Goal: Complete application form

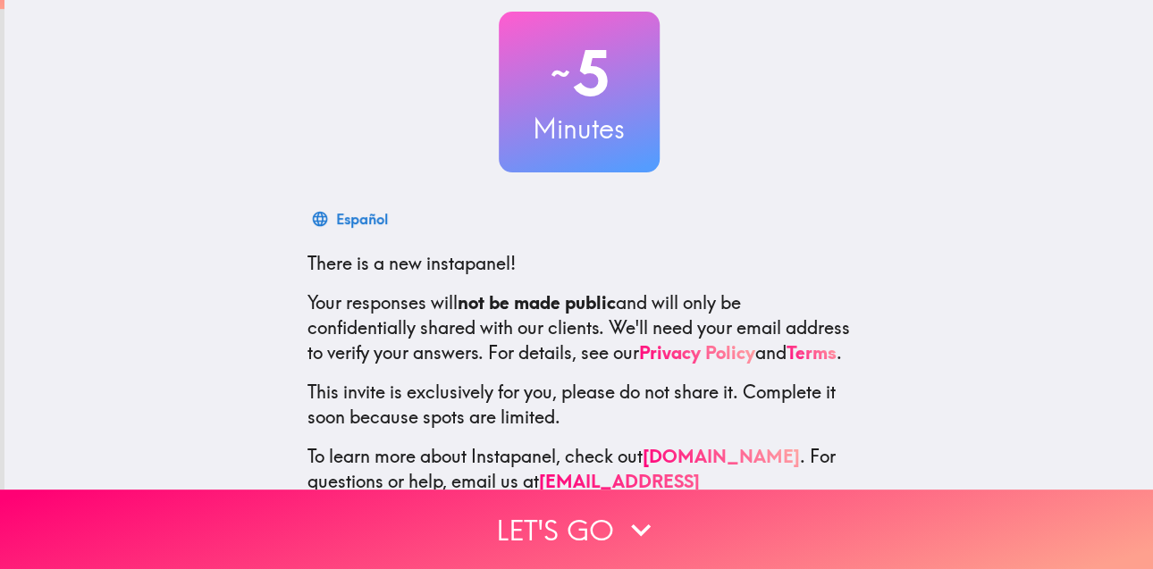
scroll to position [173, 0]
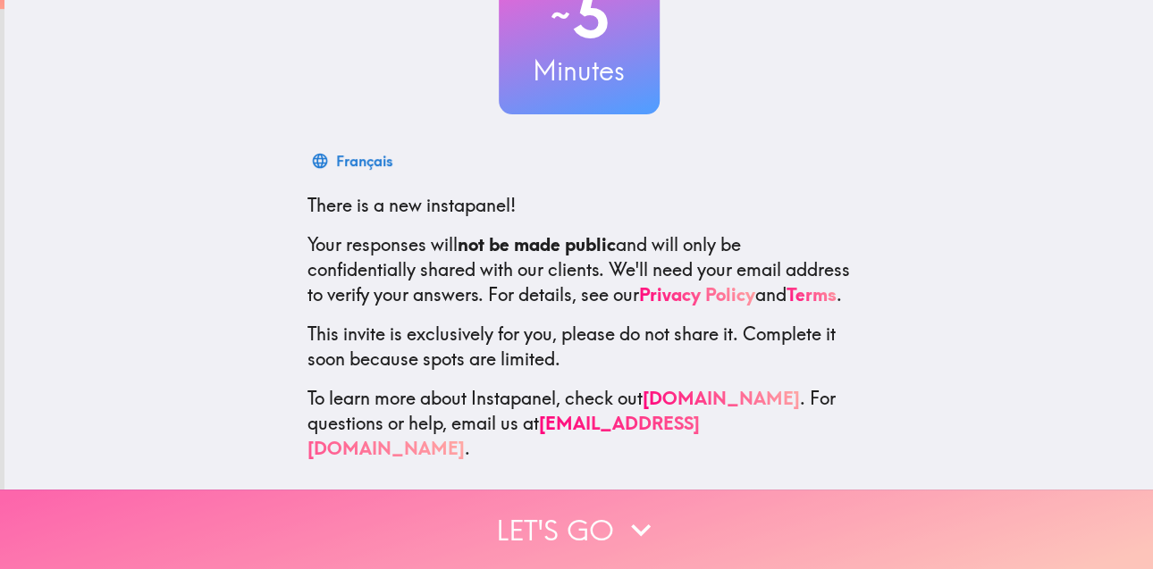
click at [566, 507] on button "Let's go" at bounding box center [576, 530] width 1153 height 80
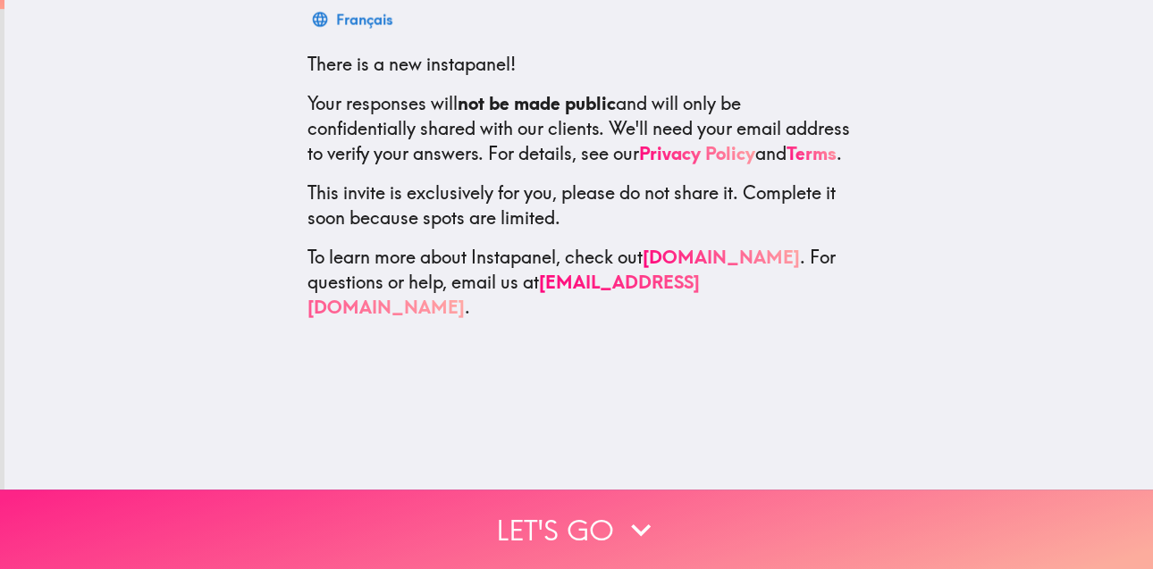
scroll to position [0, 0]
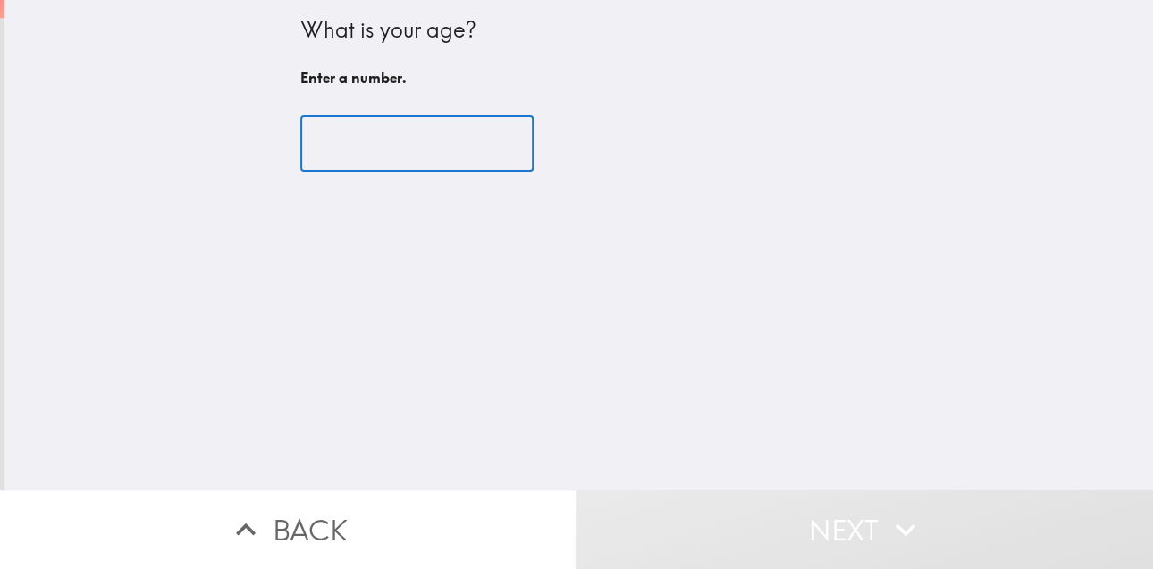
click at [464, 146] on input "number" at bounding box center [416, 143] width 233 height 55
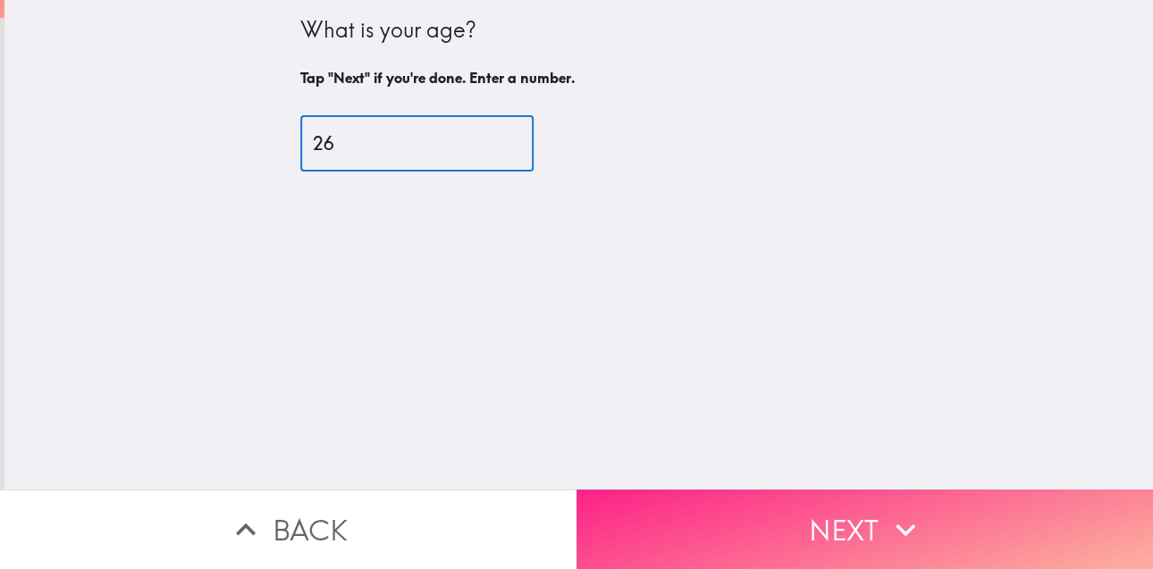
type input "26"
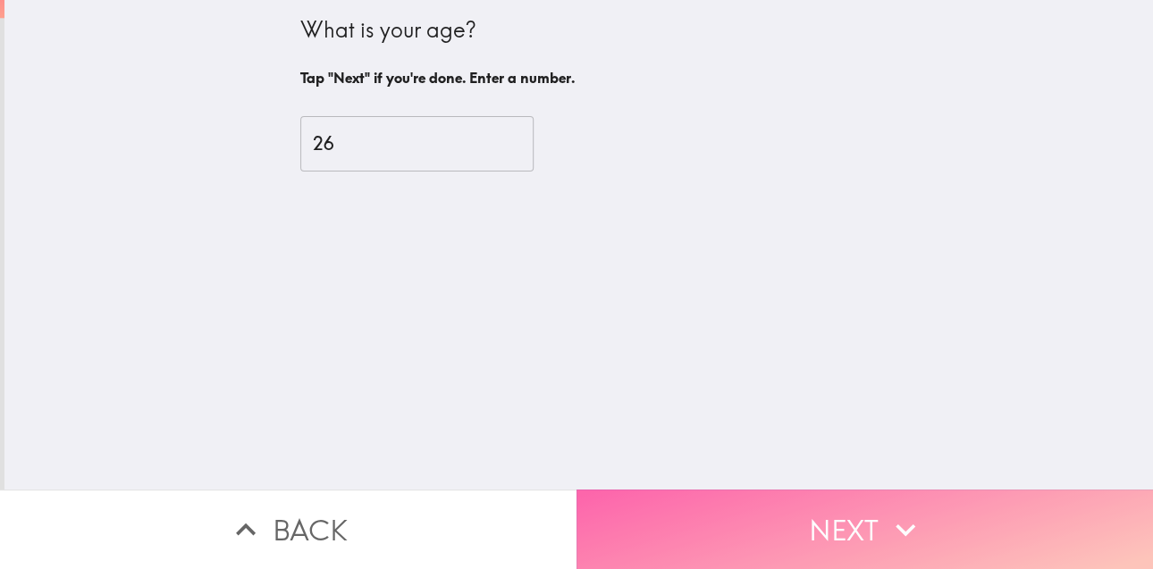
click at [687, 490] on button "Next" at bounding box center [864, 530] width 576 height 80
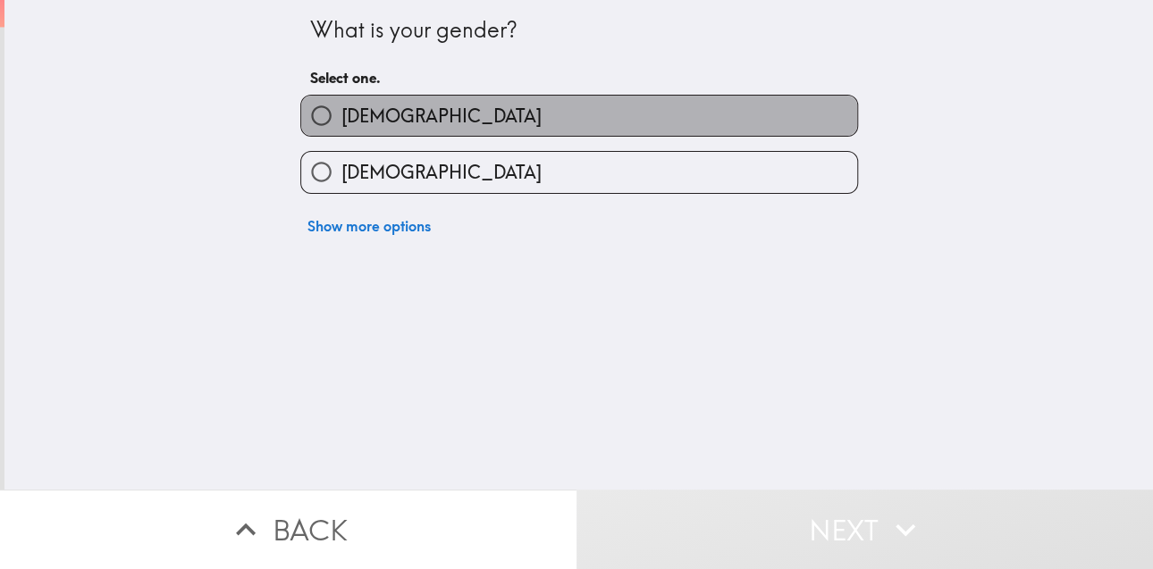
click at [648, 103] on label "[DEMOGRAPHIC_DATA]" at bounding box center [579, 116] width 556 height 40
click at [341, 103] on input "[DEMOGRAPHIC_DATA]" at bounding box center [321, 116] width 40 height 40
radio input "true"
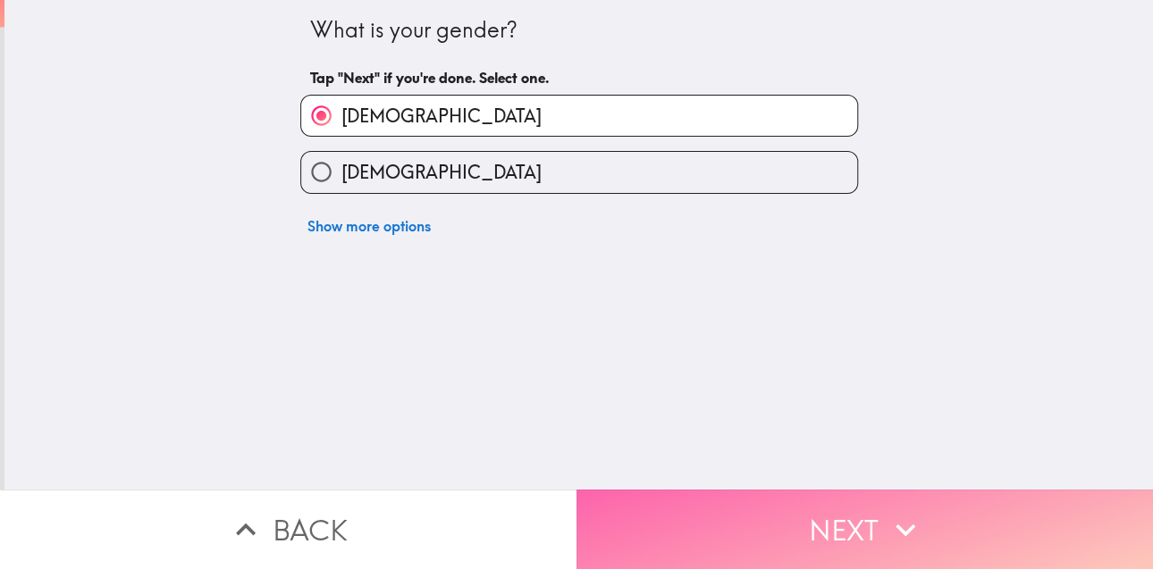
click at [650, 522] on button "Next" at bounding box center [864, 530] width 576 height 80
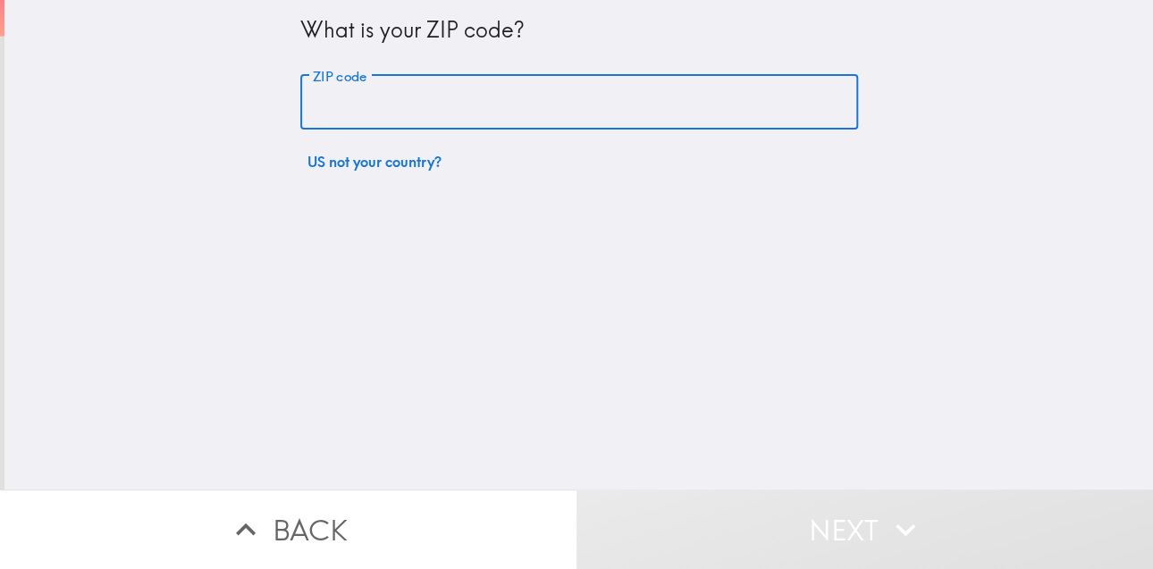
click at [568, 99] on input "ZIP code" at bounding box center [579, 102] width 558 height 55
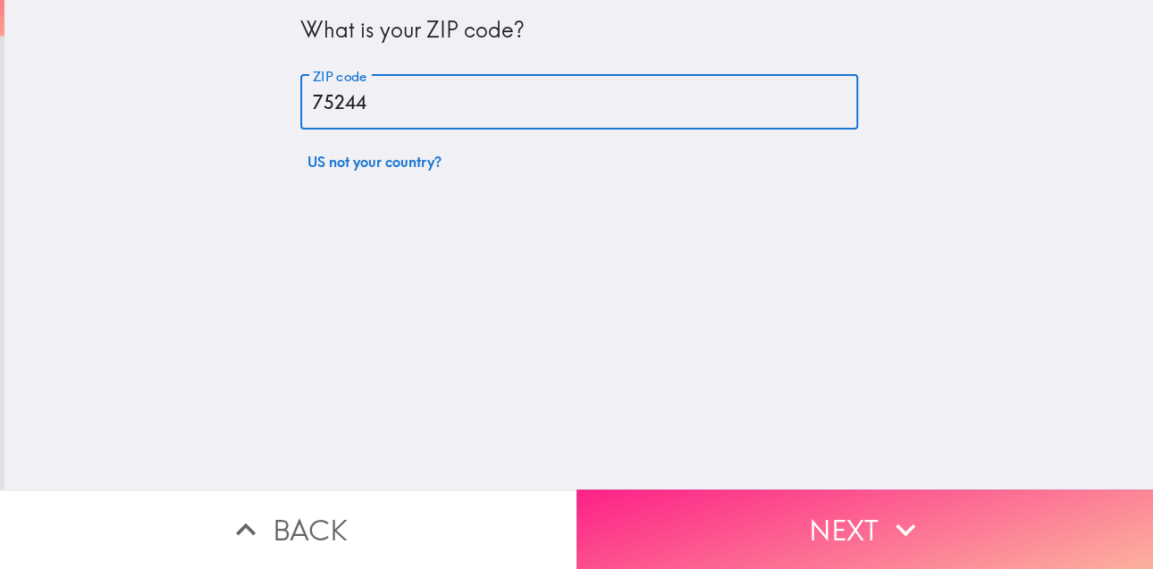
type input "75244"
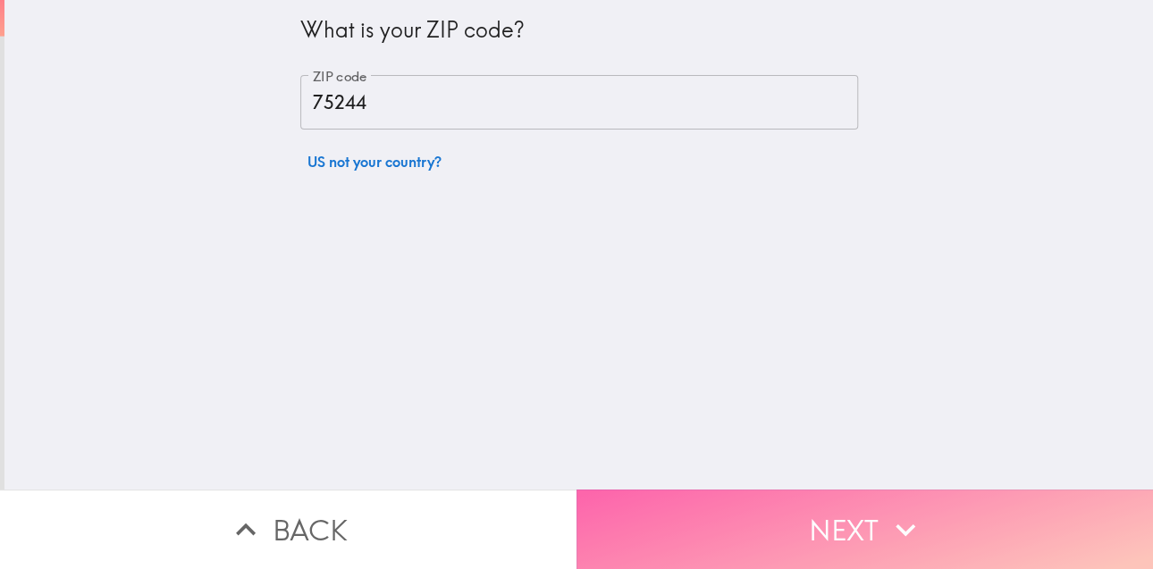
click at [778, 495] on button "Next" at bounding box center [864, 530] width 576 height 80
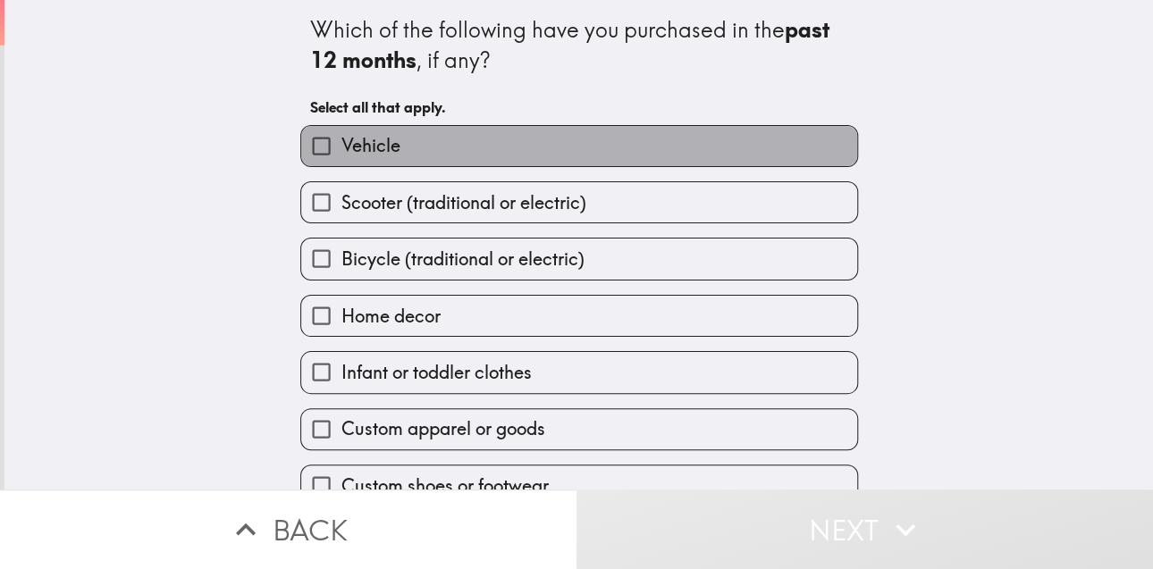
click at [625, 160] on label "Vehicle" at bounding box center [579, 146] width 556 height 40
click at [341, 160] on input "Vehicle" at bounding box center [321, 146] width 40 height 40
checkbox input "true"
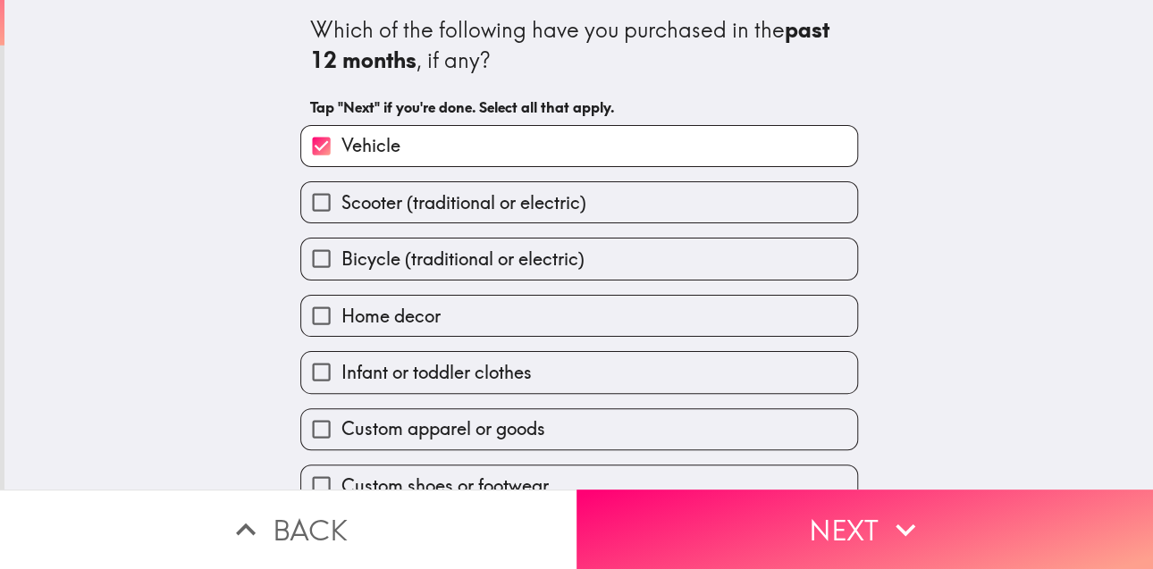
click at [540, 297] on label "Home decor" at bounding box center [579, 316] width 556 height 40
click at [341, 297] on input "Home decor" at bounding box center [321, 316] width 40 height 40
checkbox input "true"
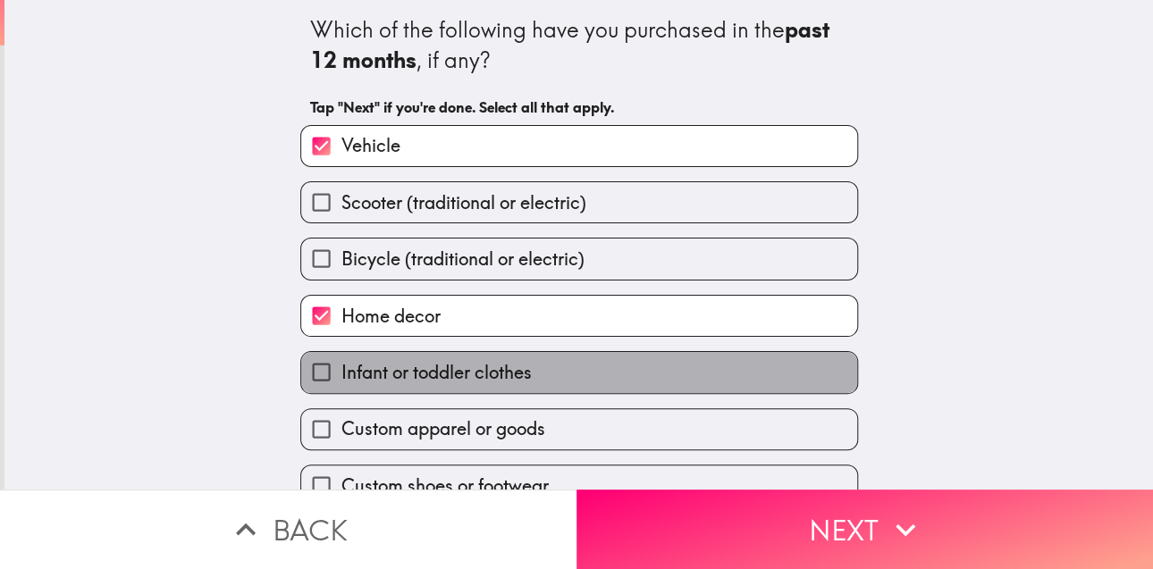
click at [503, 390] on label "Infant or toddler clothes" at bounding box center [579, 372] width 556 height 40
click at [341, 390] on input "Infant or toddler clothes" at bounding box center [321, 372] width 40 height 40
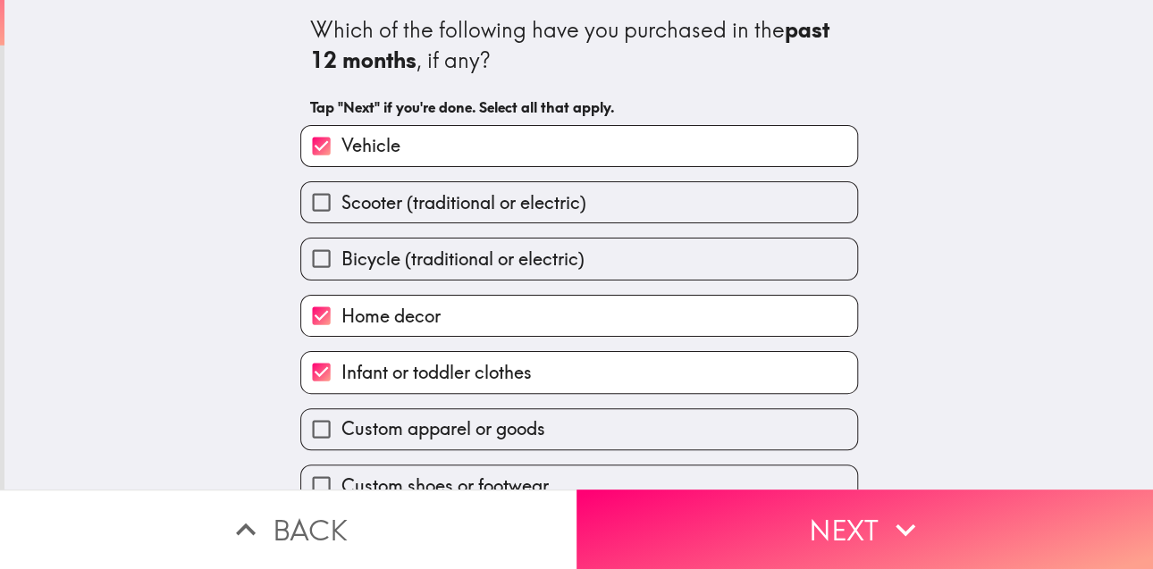
click at [613, 369] on label "Infant or toddler clothes" at bounding box center [579, 372] width 556 height 40
click at [341, 369] on input "Infant or toddler clothes" at bounding box center [321, 372] width 40 height 40
checkbox input "false"
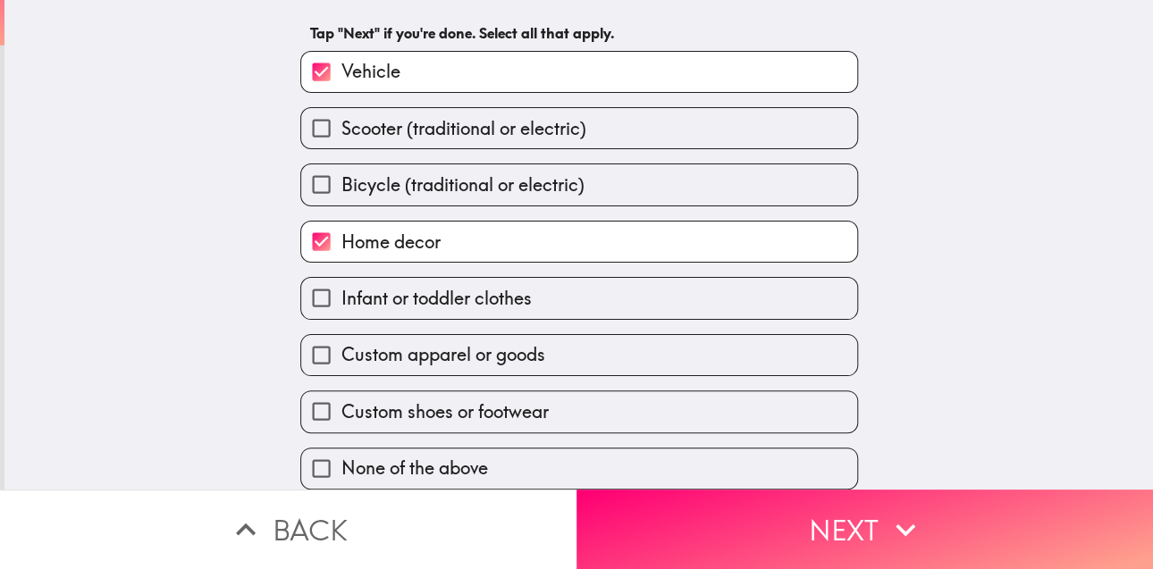
scroll to position [85, 0]
click at [616, 352] on label "Custom apparel or goods" at bounding box center [579, 355] width 556 height 40
click at [341, 352] on input "Custom apparel or goods" at bounding box center [321, 355] width 40 height 40
checkbox input "true"
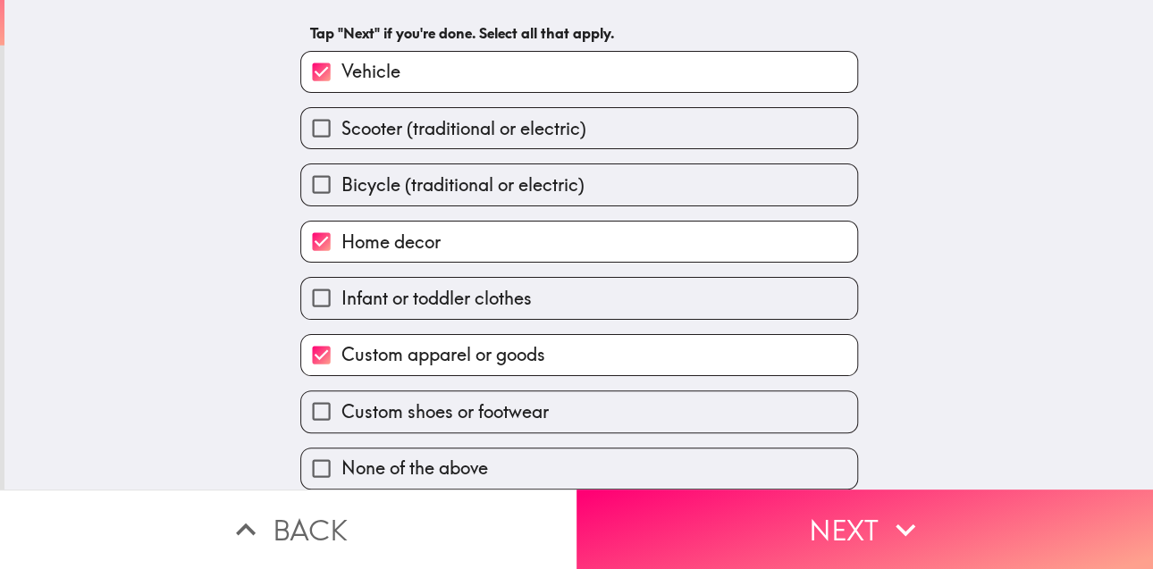
scroll to position [87, 0]
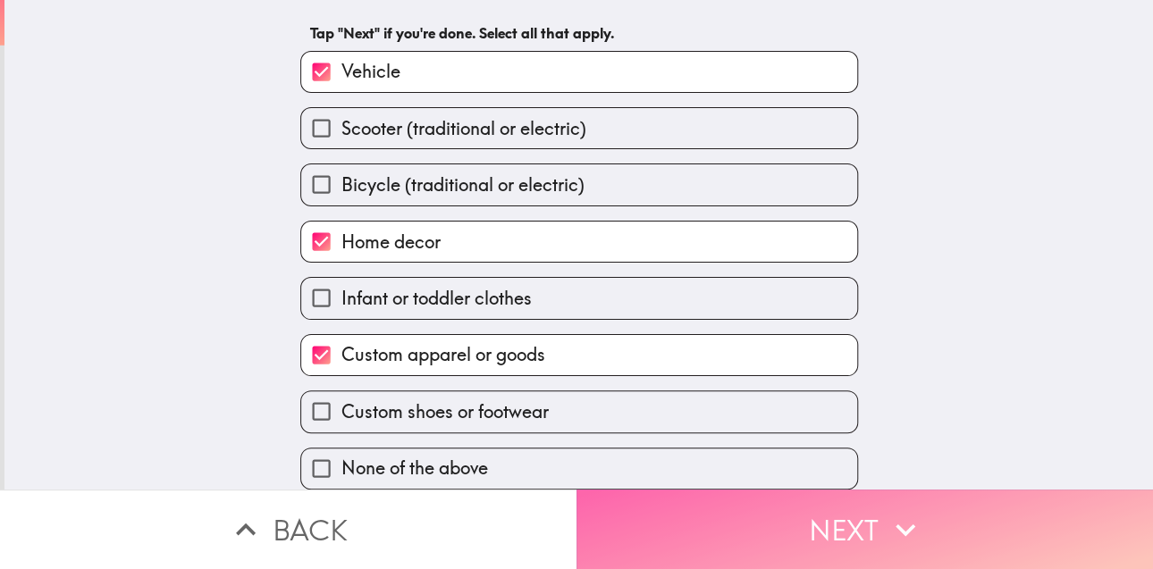
click at [638, 508] on button "Next" at bounding box center [864, 530] width 576 height 80
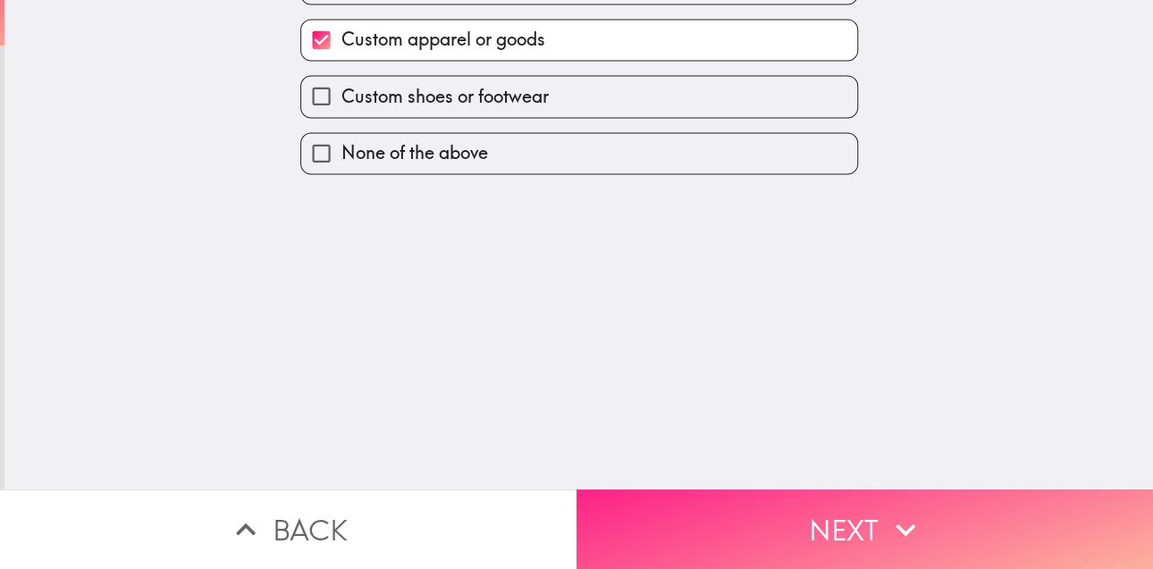
scroll to position [0, 0]
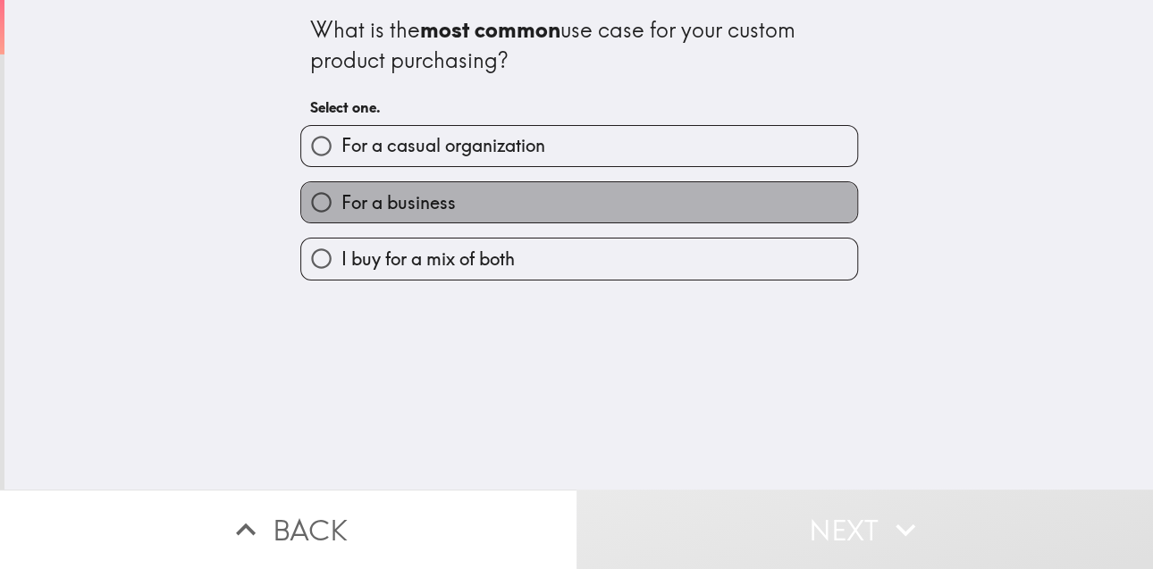
click at [571, 203] on label "For a business" at bounding box center [579, 202] width 556 height 40
click at [341, 203] on input "For a business" at bounding box center [321, 202] width 40 height 40
radio input "true"
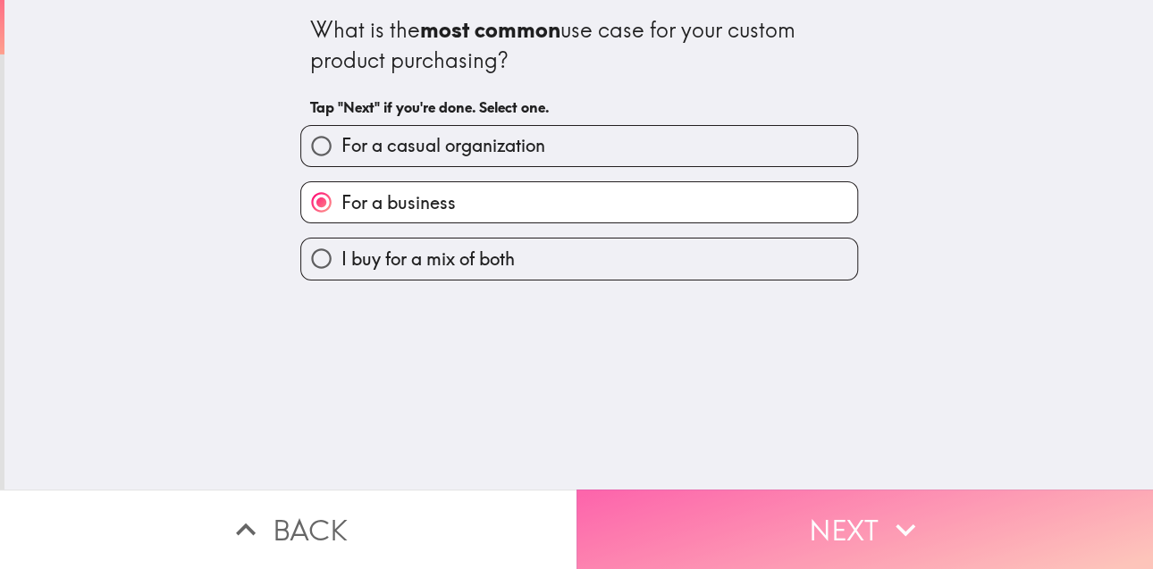
click at [628, 517] on button "Next" at bounding box center [864, 530] width 576 height 80
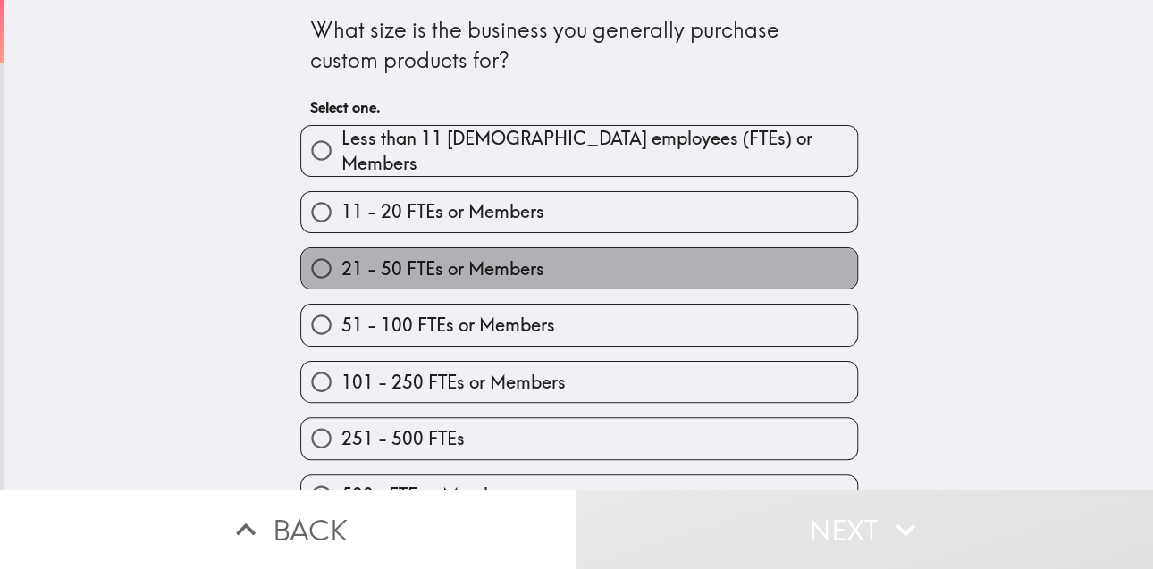
click at [649, 248] on label "21 - 50 FTEs or Members" at bounding box center [579, 268] width 556 height 40
click at [341, 248] on input "21 - 50 FTEs or Members" at bounding box center [321, 268] width 40 height 40
radio input "true"
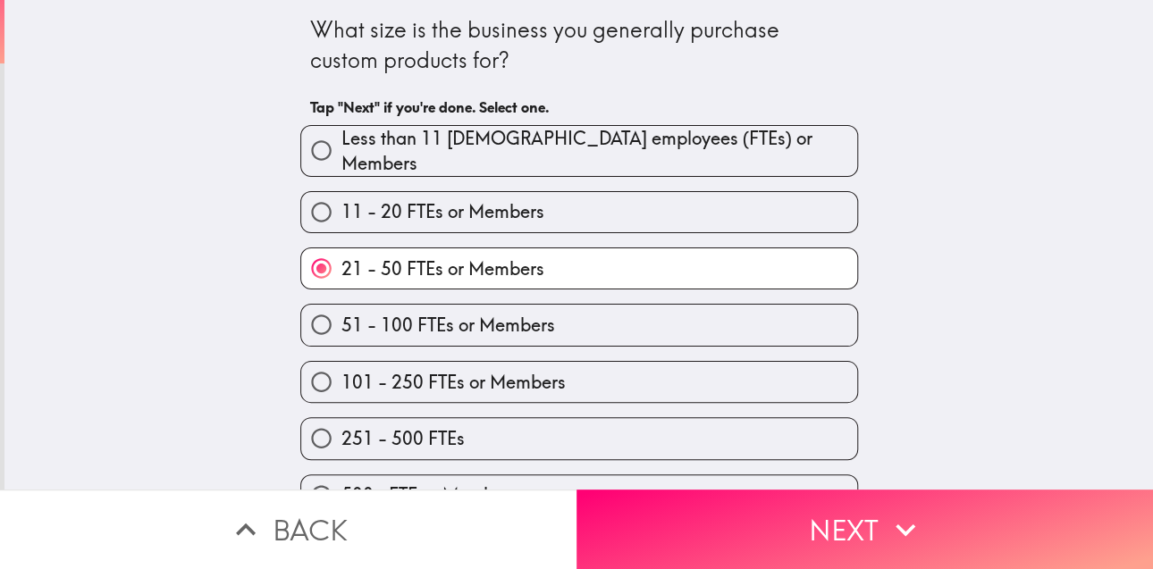
scroll to position [29, 0]
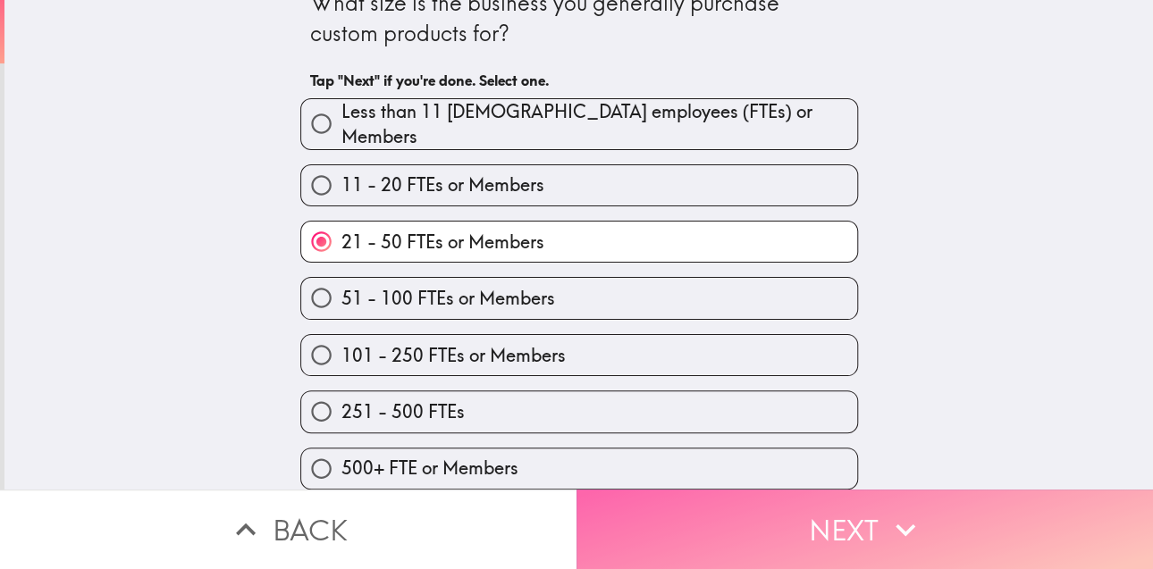
click at [709, 527] on button "Next" at bounding box center [864, 530] width 576 height 80
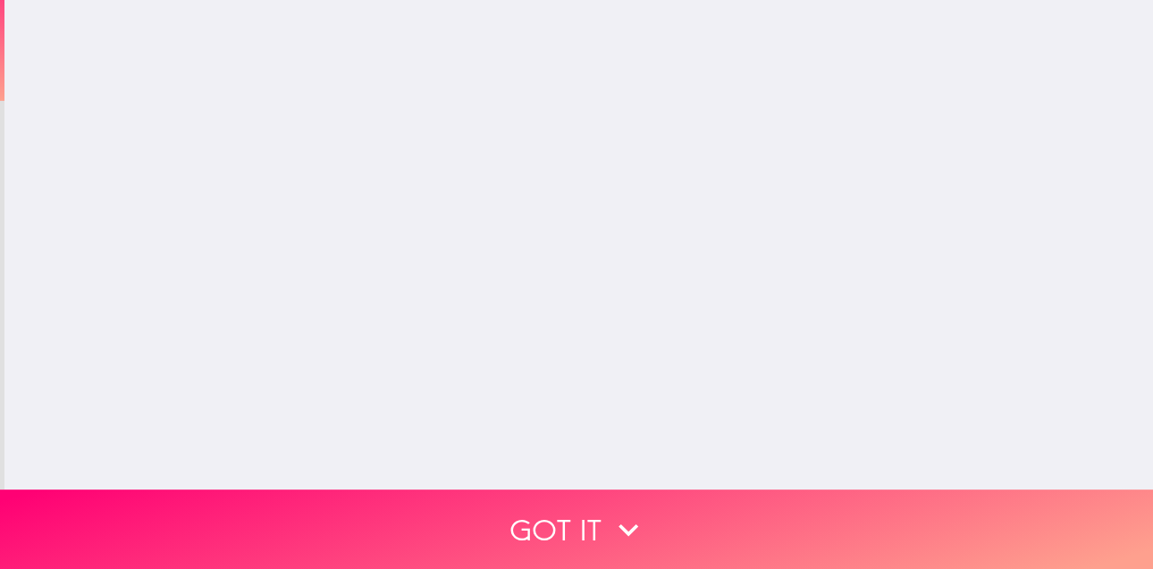
scroll to position [0, 0]
click at [700, 326] on div "You're In! You qualify for this instapanel. We'll save your spot while you're a…" at bounding box center [578, 245] width 1148 height 490
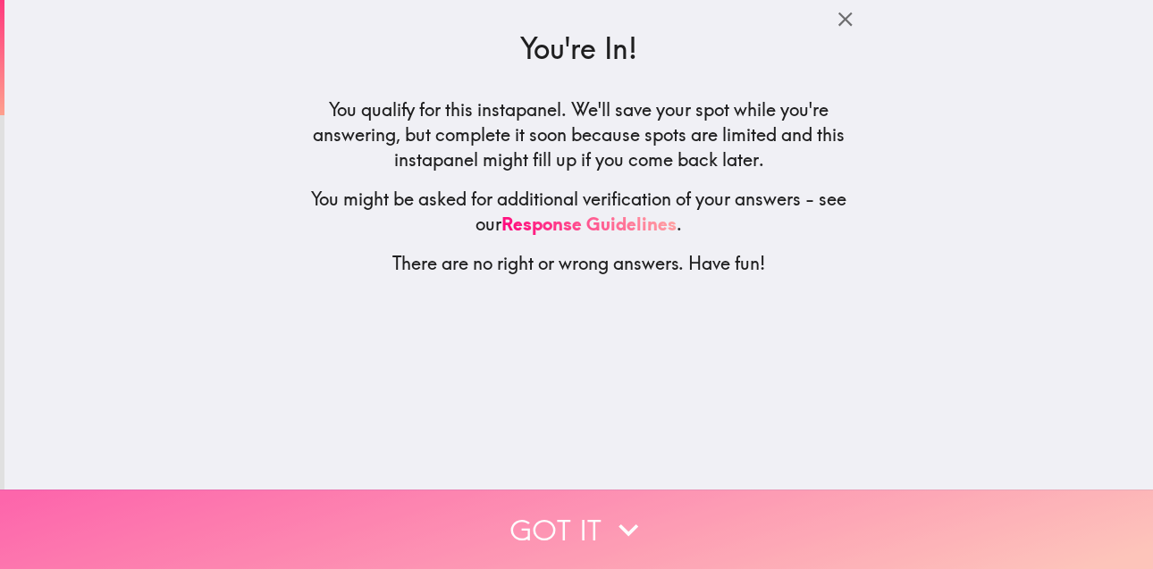
click at [617, 510] on icon "button" at bounding box center [627, 529] width 39 height 39
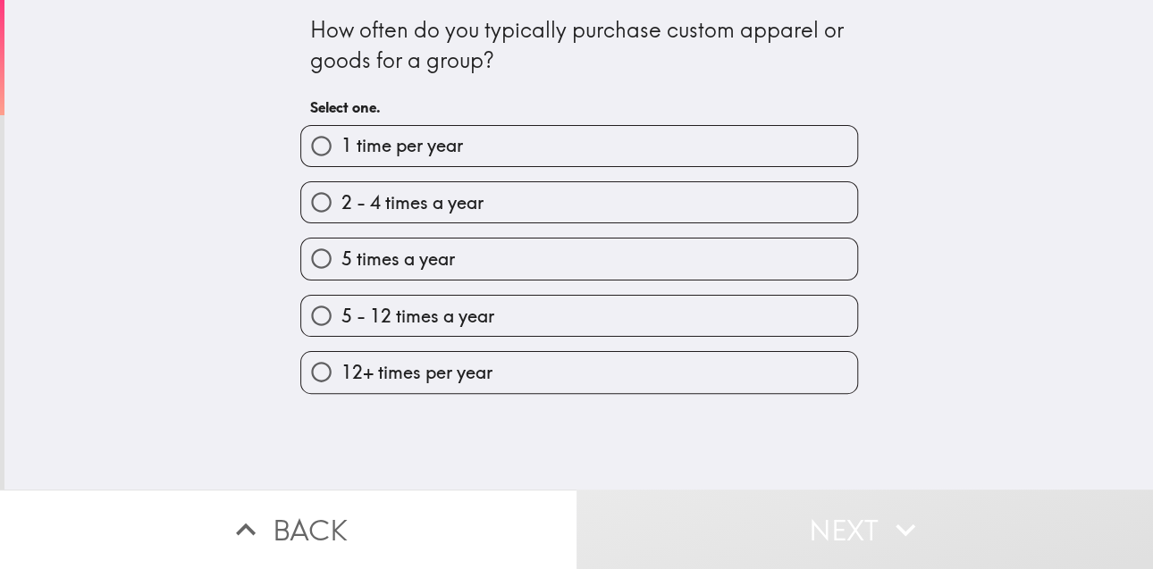
click at [585, 302] on label "5 - 12 times a year" at bounding box center [579, 316] width 556 height 40
click at [341, 302] on input "5 - 12 times a year" at bounding box center [321, 316] width 40 height 40
radio input "true"
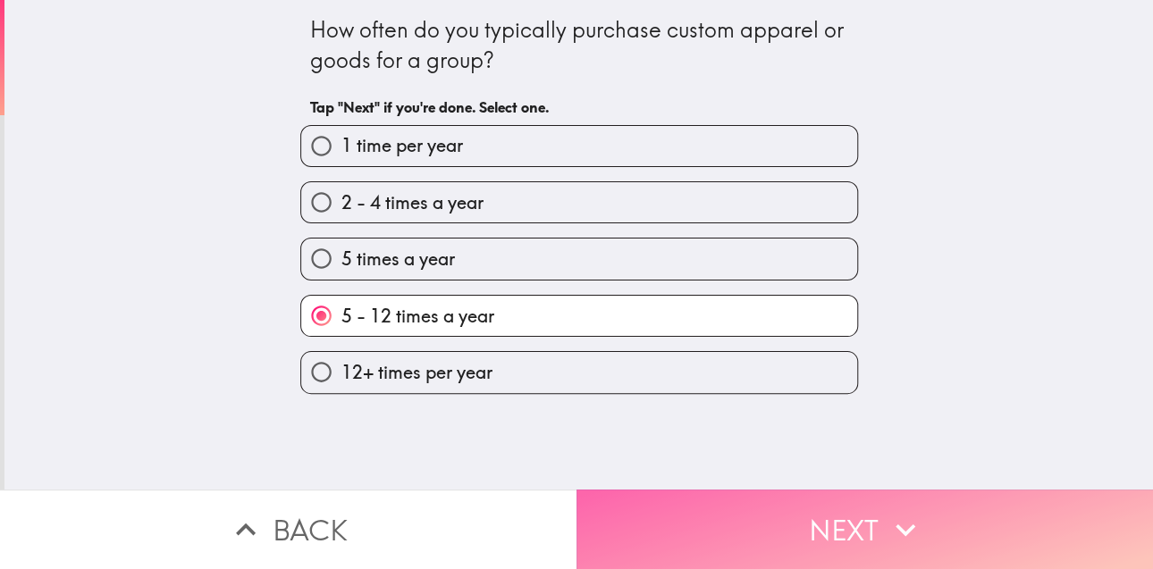
click at [650, 501] on button "Next" at bounding box center [864, 530] width 576 height 80
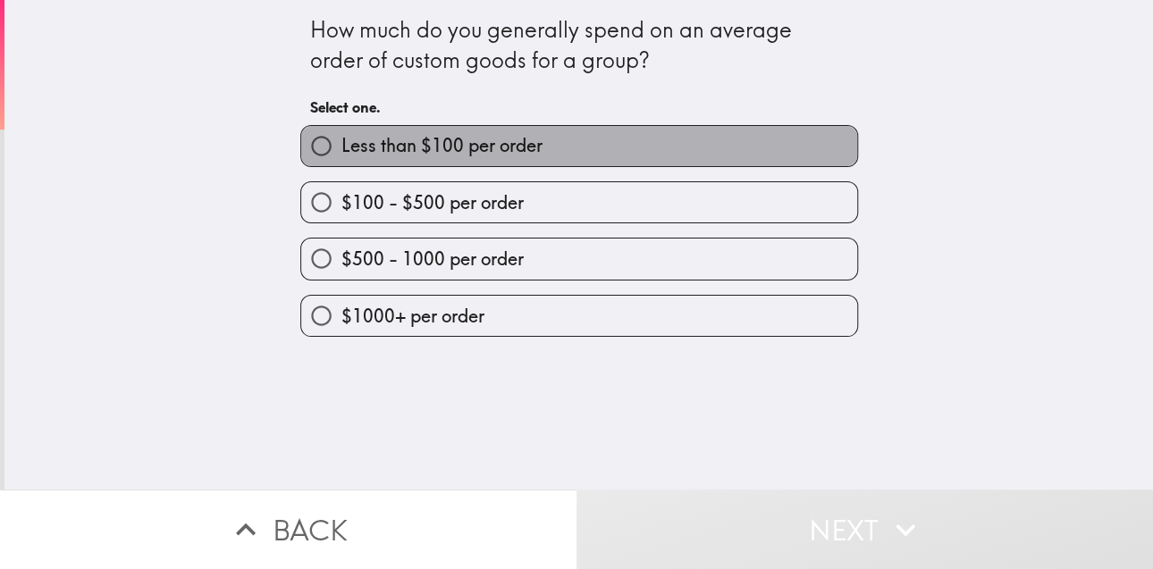
click at [692, 143] on label "Less than $100 per order" at bounding box center [579, 146] width 556 height 40
click at [341, 143] on input "Less than $100 per order" at bounding box center [321, 146] width 40 height 40
radio input "true"
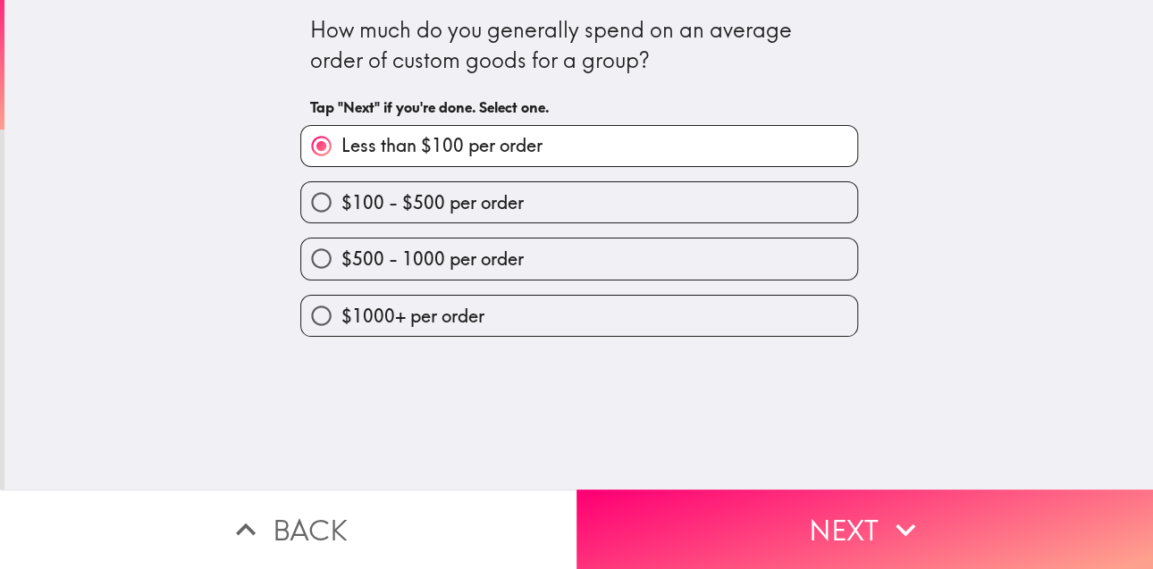
click at [722, 205] on label "$100 - $500 per order" at bounding box center [579, 202] width 556 height 40
click at [341, 205] on input "$100 - $500 per order" at bounding box center [321, 202] width 40 height 40
radio input "true"
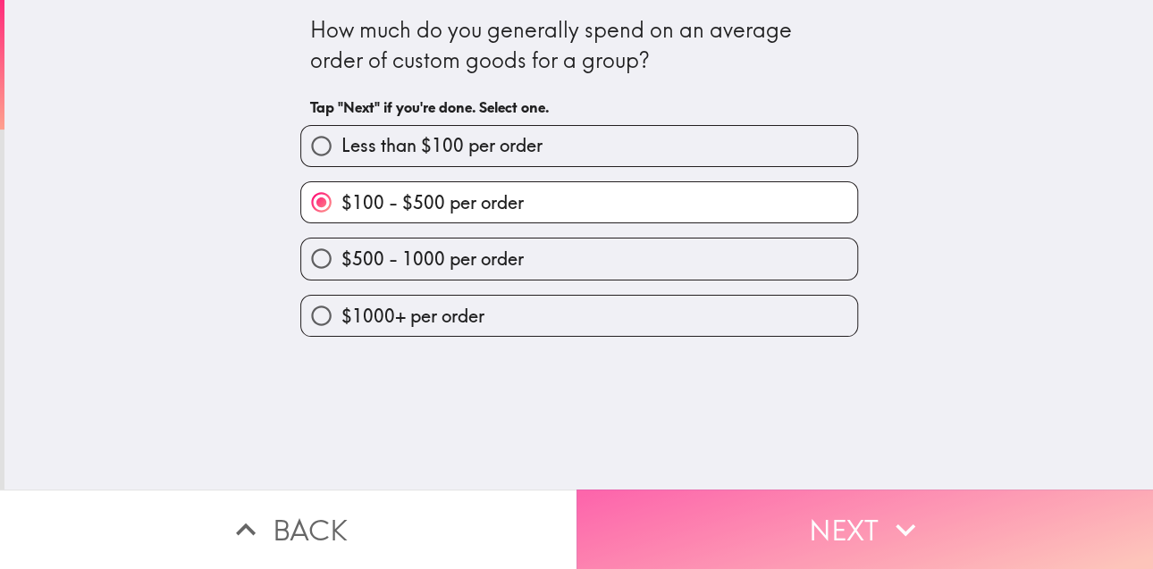
click at [680, 493] on button "Next" at bounding box center [864, 530] width 576 height 80
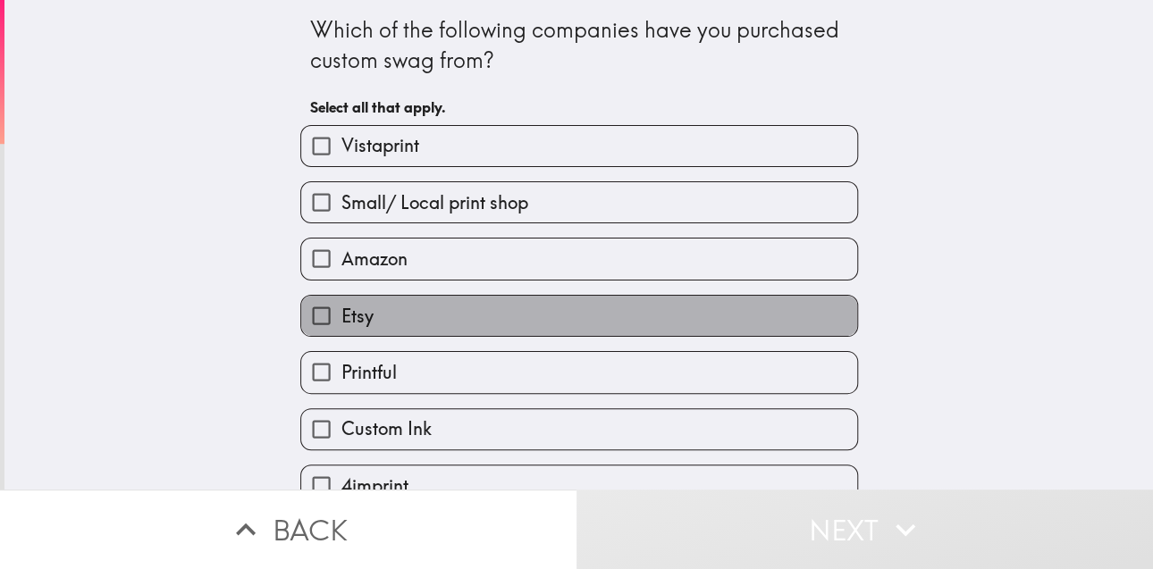
click at [620, 324] on label "Etsy" at bounding box center [579, 316] width 556 height 40
click at [341, 324] on input "Etsy" at bounding box center [321, 316] width 40 height 40
checkbox input "true"
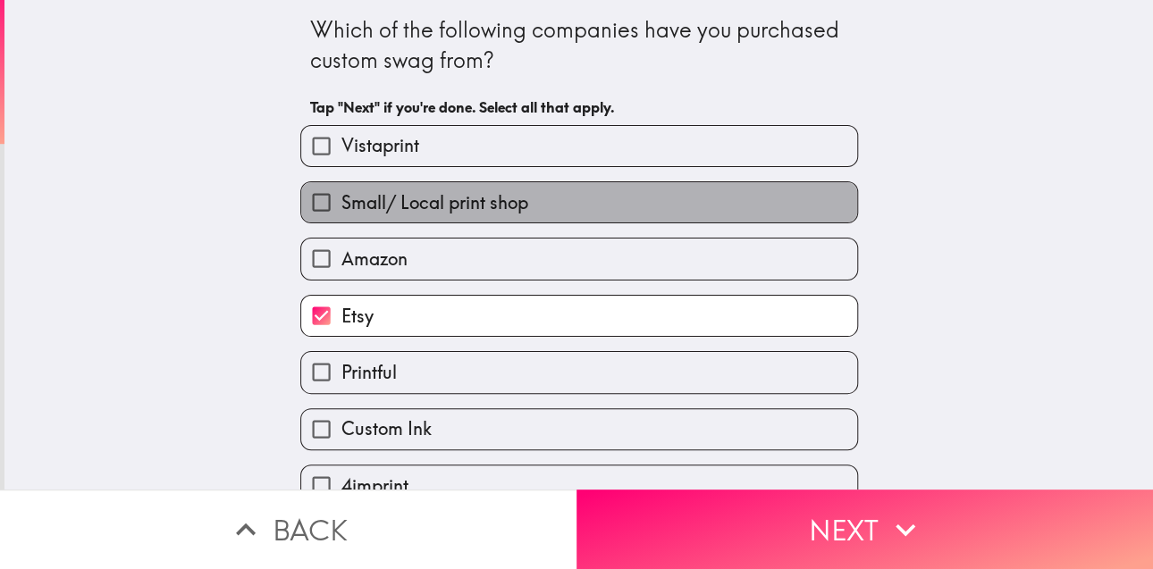
click at [705, 205] on label "Small/ Local print shop" at bounding box center [579, 202] width 556 height 40
click at [341, 205] on input "Small/ Local print shop" at bounding box center [321, 202] width 40 height 40
checkbox input "true"
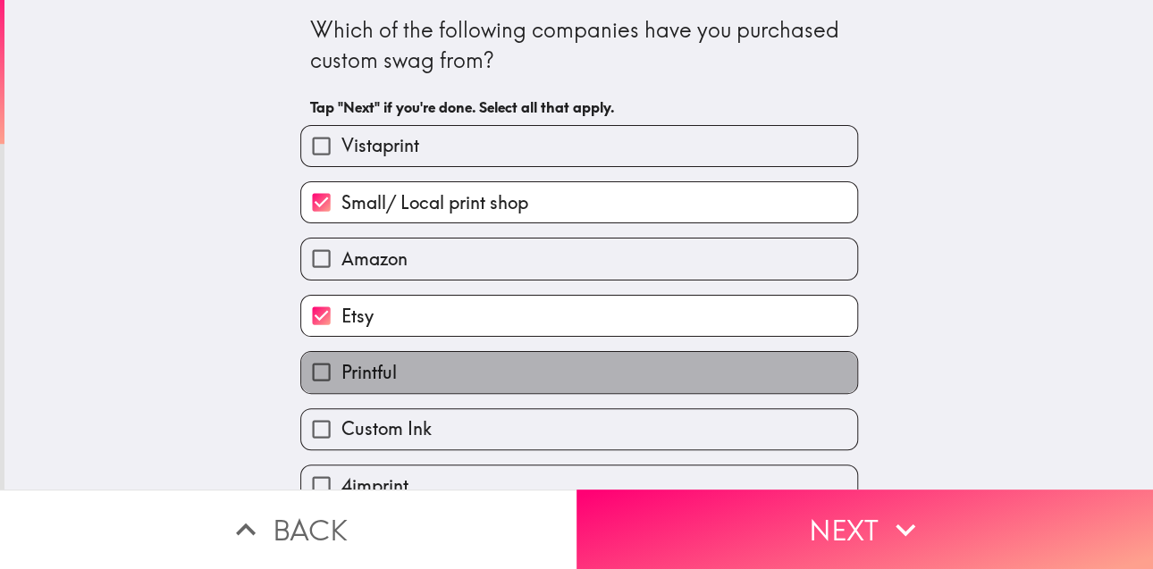
click at [624, 382] on label "Printful" at bounding box center [579, 372] width 556 height 40
click at [341, 382] on input "Printful" at bounding box center [321, 372] width 40 height 40
checkbox input "true"
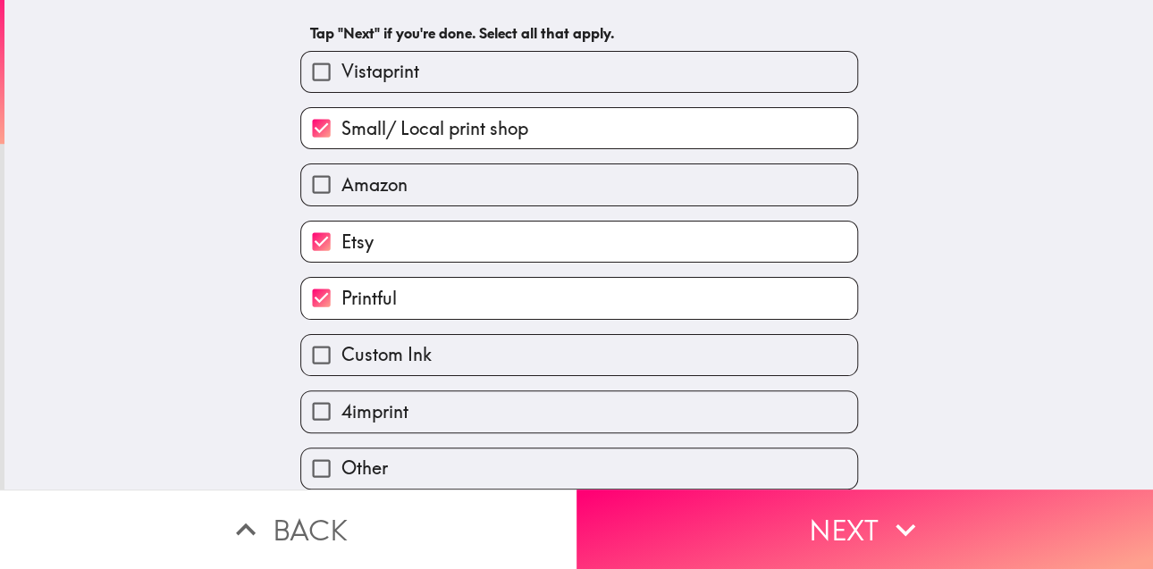
scroll to position [87, 0]
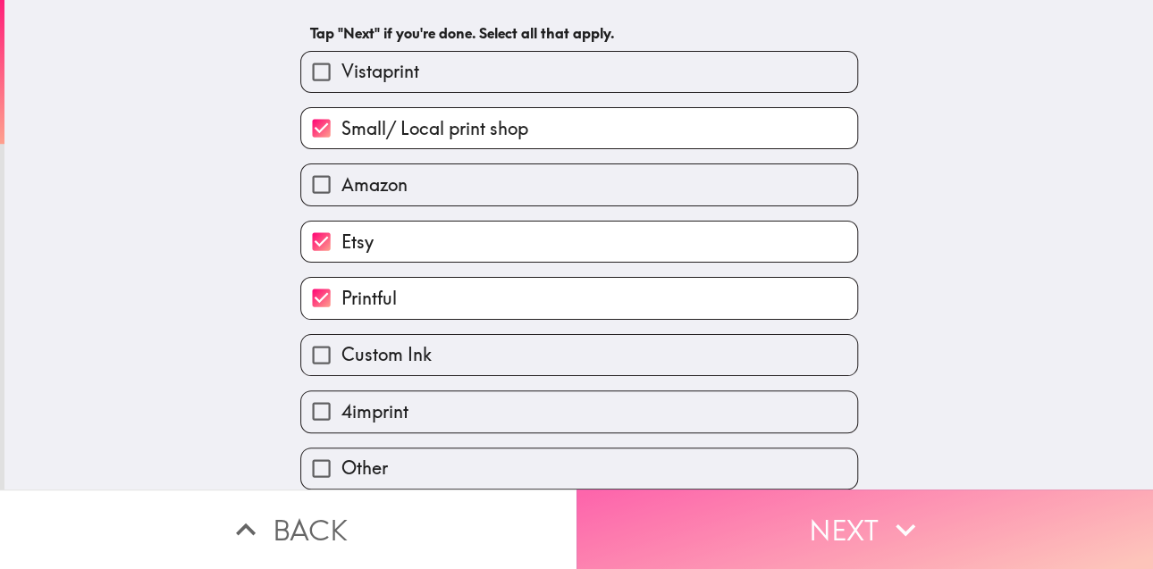
click at [713, 515] on button "Next" at bounding box center [864, 530] width 576 height 80
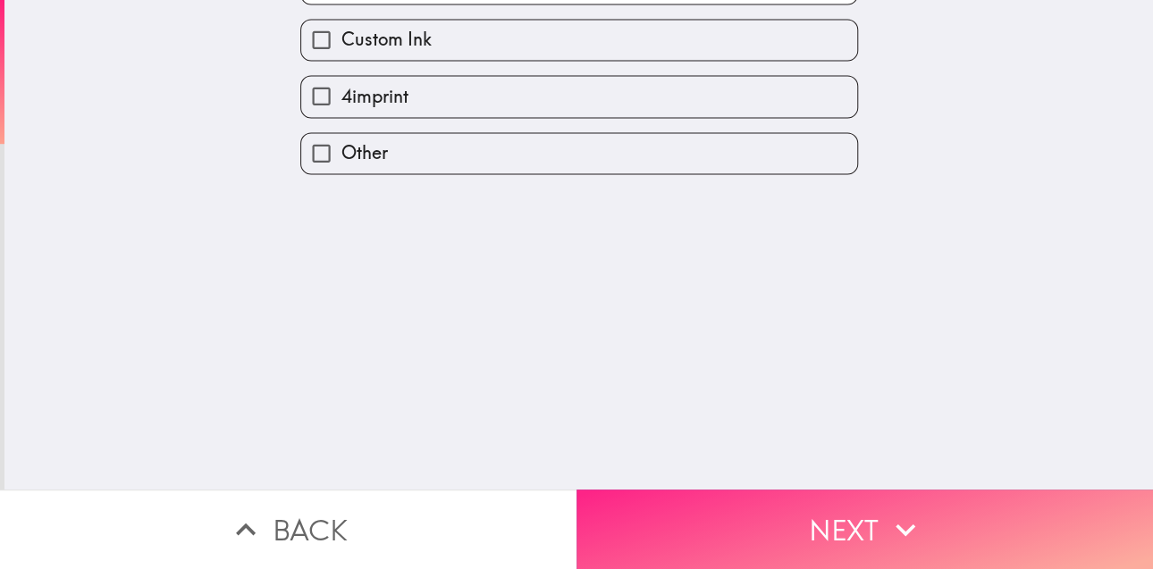
scroll to position [0, 0]
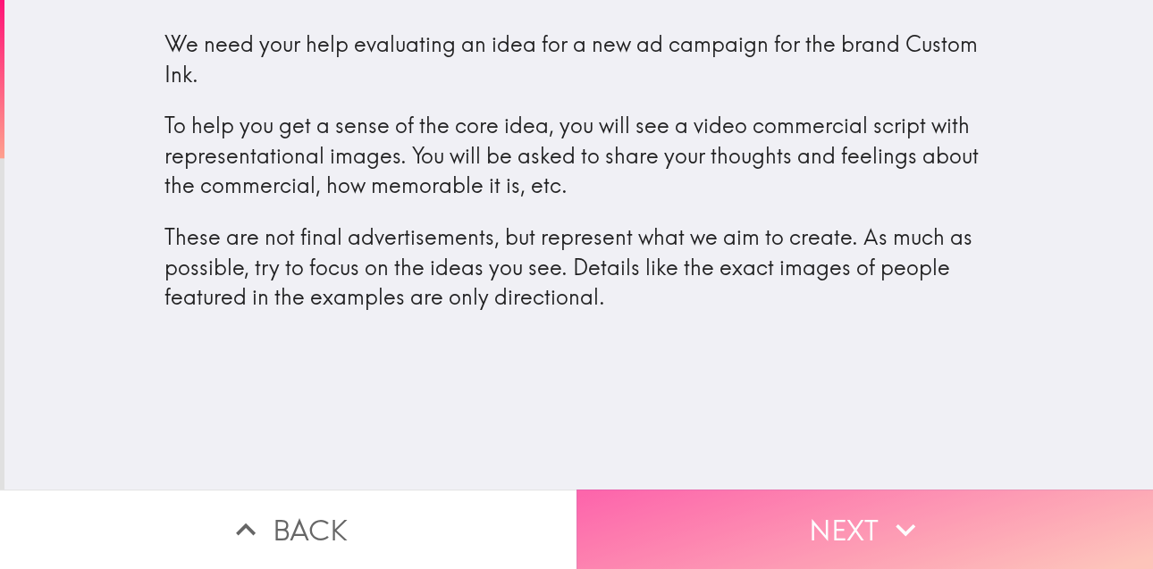
click at [773, 517] on button "Next" at bounding box center [864, 530] width 576 height 80
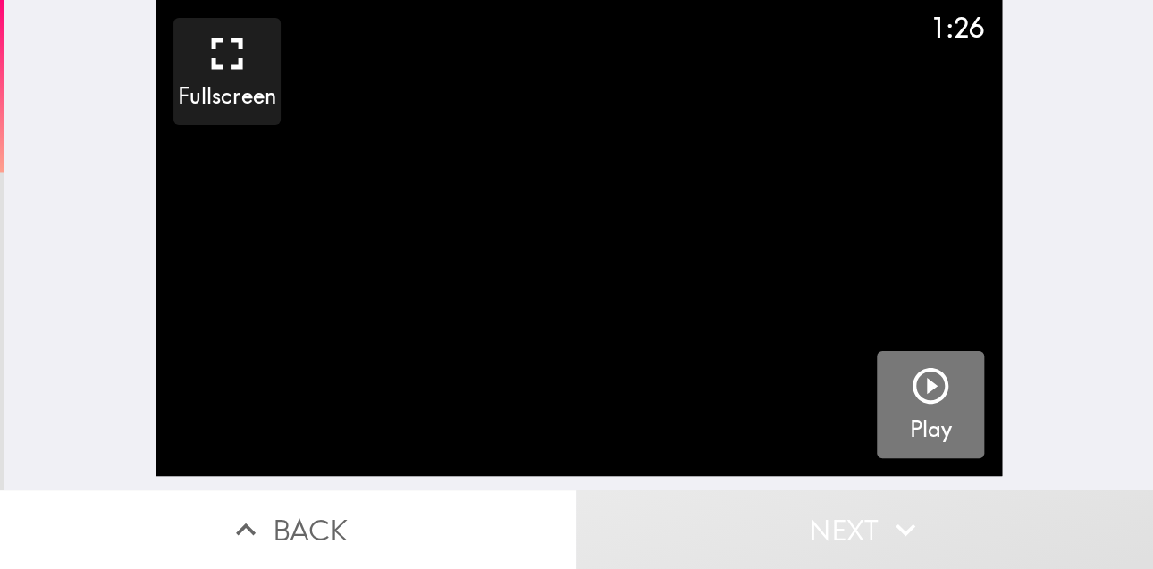
click at [930, 426] on h5 "Play" at bounding box center [931, 430] width 42 height 30
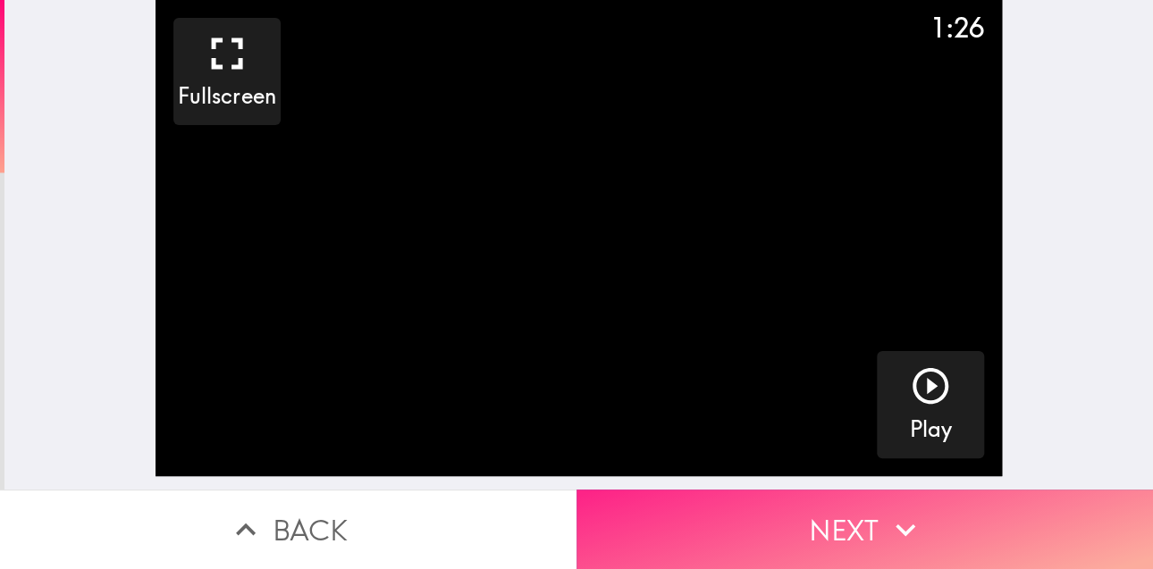
click at [885, 510] on icon "button" at bounding box center [904, 529] width 39 height 39
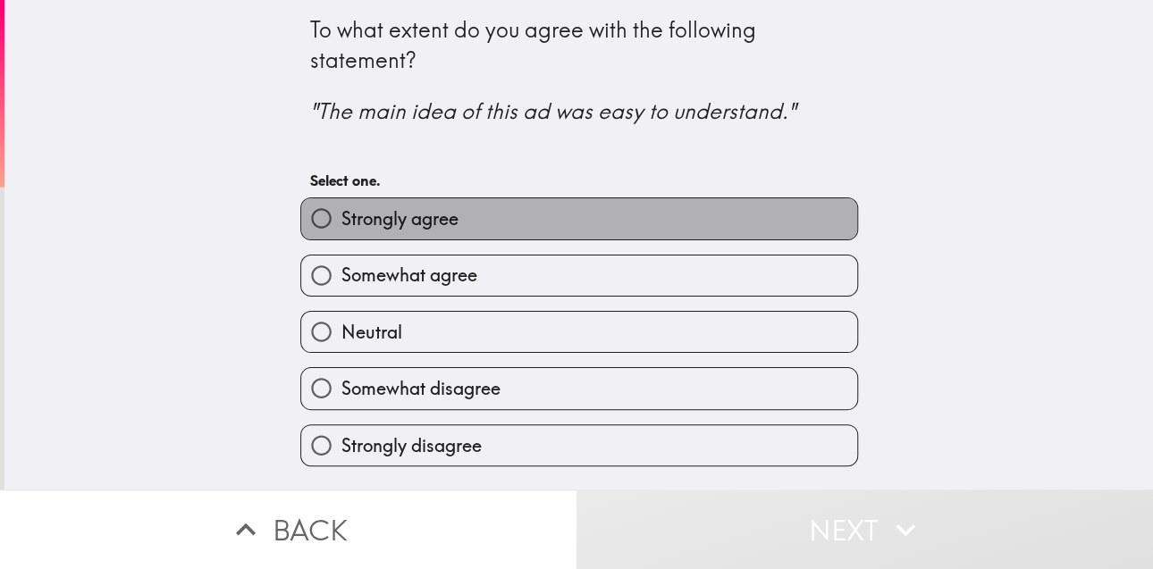
click at [662, 231] on label "Strongly agree" at bounding box center [579, 218] width 556 height 40
click at [341, 231] on input "Strongly agree" at bounding box center [321, 218] width 40 height 40
radio input "true"
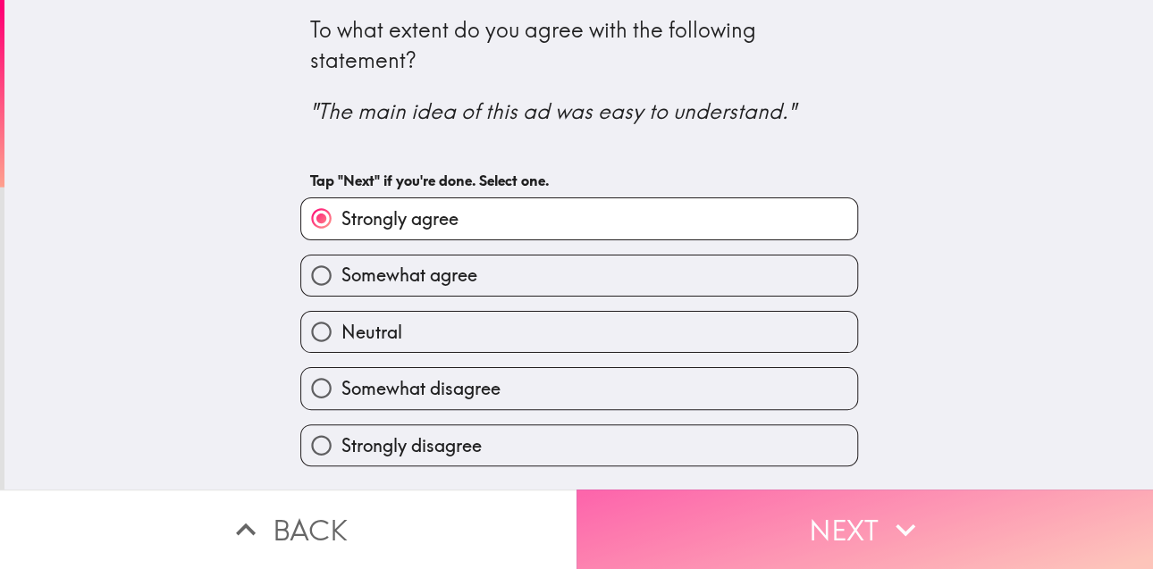
click at [644, 506] on button "Next" at bounding box center [864, 530] width 576 height 80
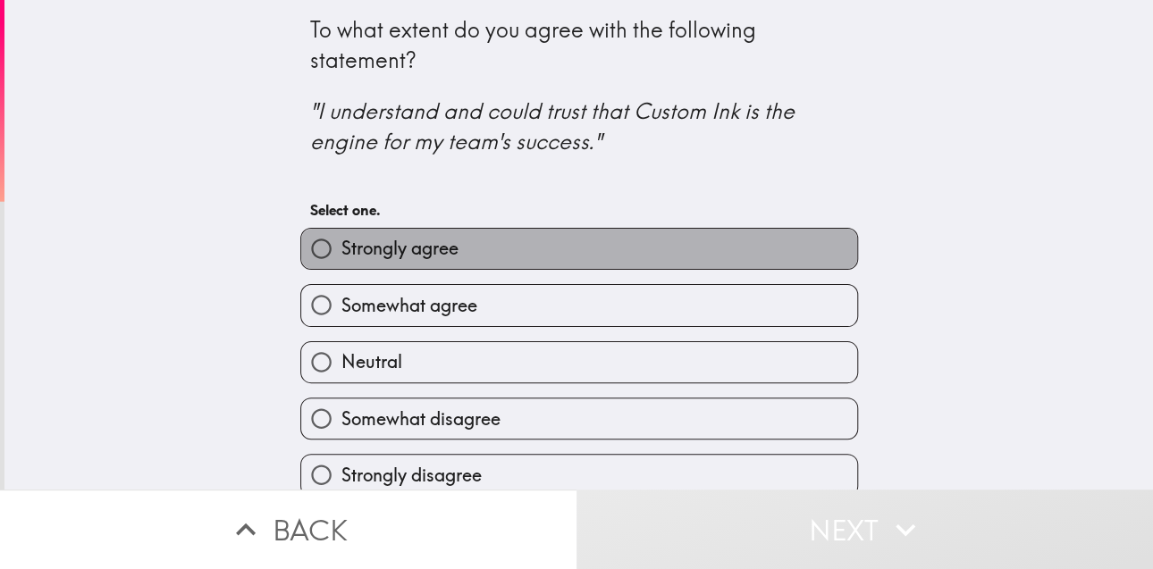
click at [610, 257] on label "Strongly agree" at bounding box center [579, 249] width 556 height 40
click at [341, 257] on input "Strongly agree" at bounding box center [321, 249] width 40 height 40
radio input "true"
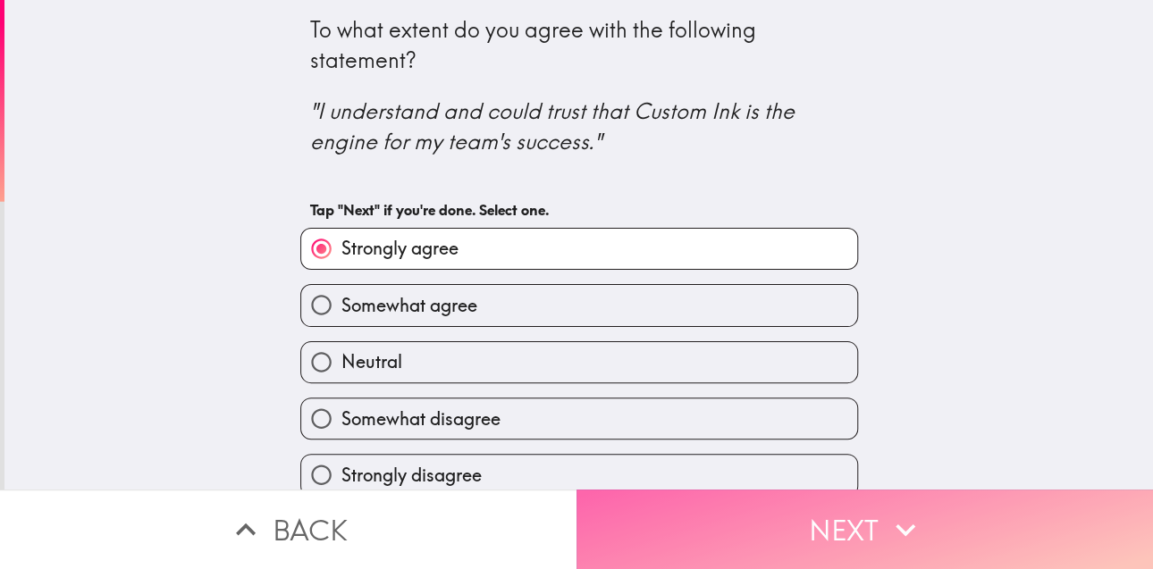
click at [700, 507] on button "Next" at bounding box center [864, 530] width 576 height 80
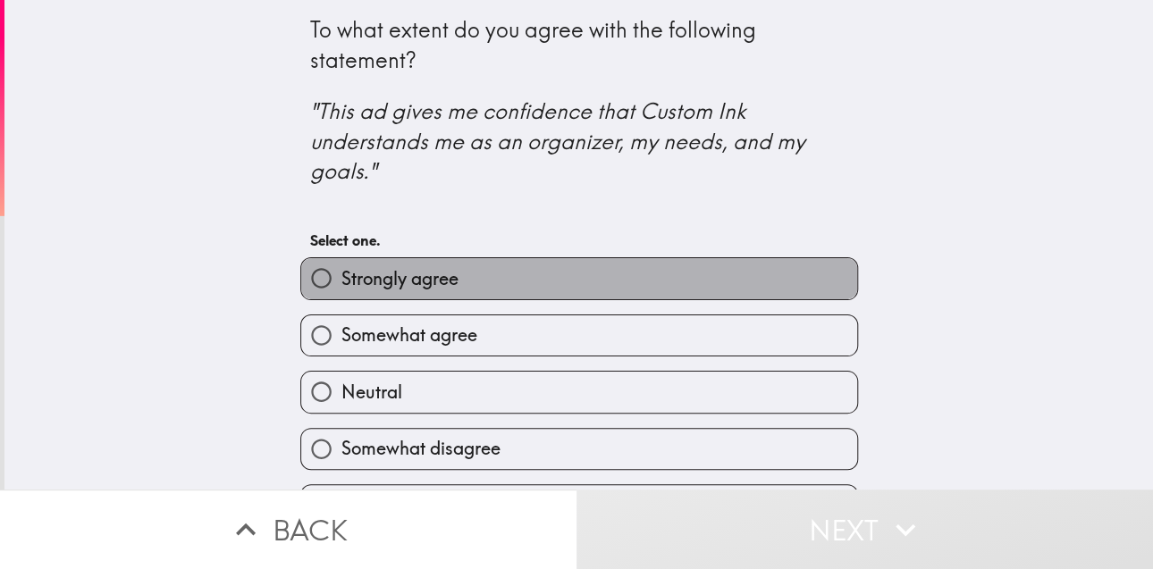
click at [677, 289] on label "Strongly agree" at bounding box center [579, 278] width 556 height 40
click at [341, 289] on input "Strongly agree" at bounding box center [321, 278] width 40 height 40
radio input "true"
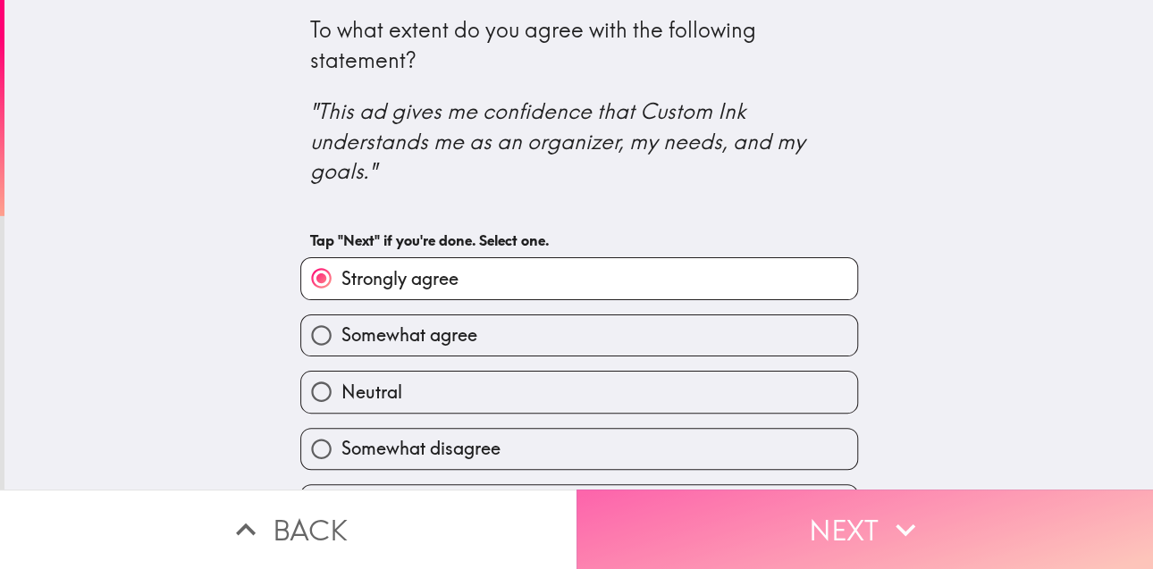
click at [646, 507] on button "Next" at bounding box center [864, 530] width 576 height 80
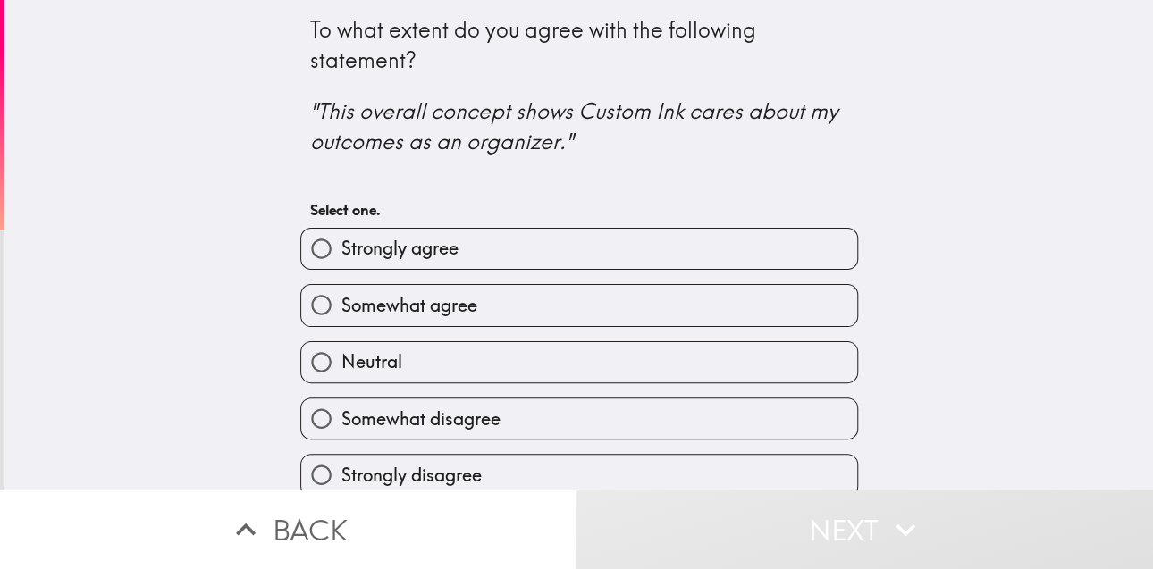
click at [725, 275] on div "Somewhat agree" at bounding box center [572, 298] width 572 height 56
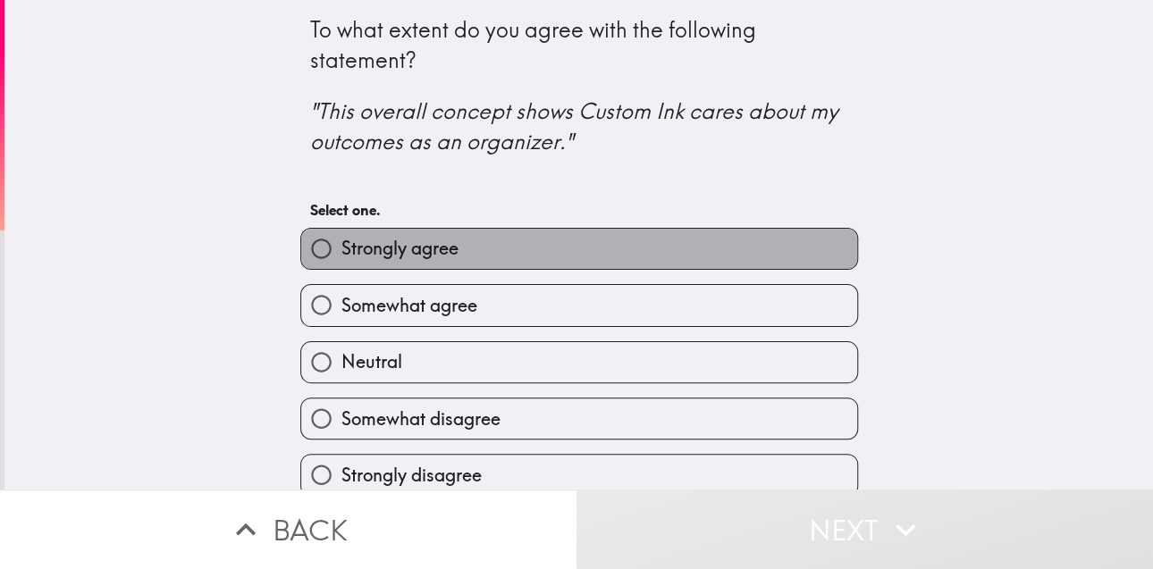
click at [729, 254] on label "Strongly agree" at bounding box center [579, 249] width 556 height 40
click at [341, 254] on input "Strongly agree" at bounding box center [321, 249] width 40 height 40
radio input "true"
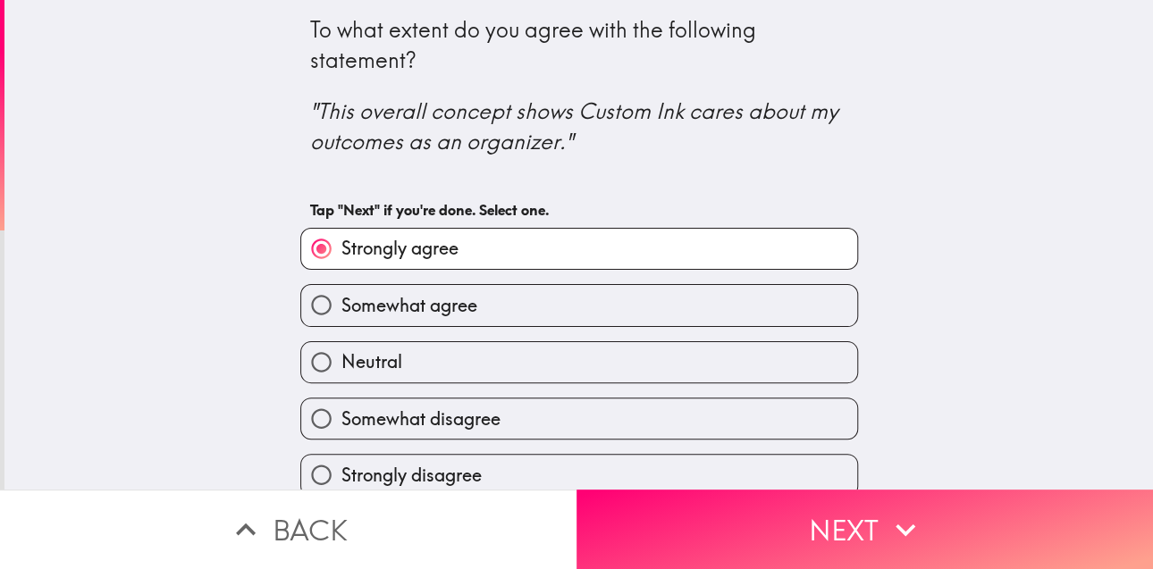
scroll to position [19, 0]
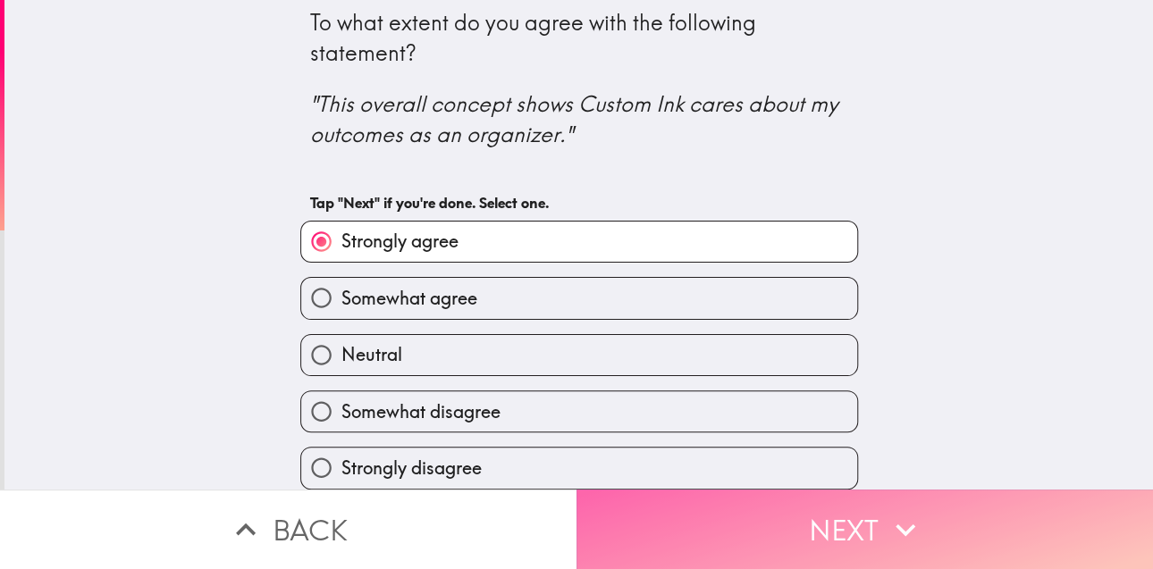
click at [754, 490] on button "Next" at bounding box center [864, 530] width 576 height 80
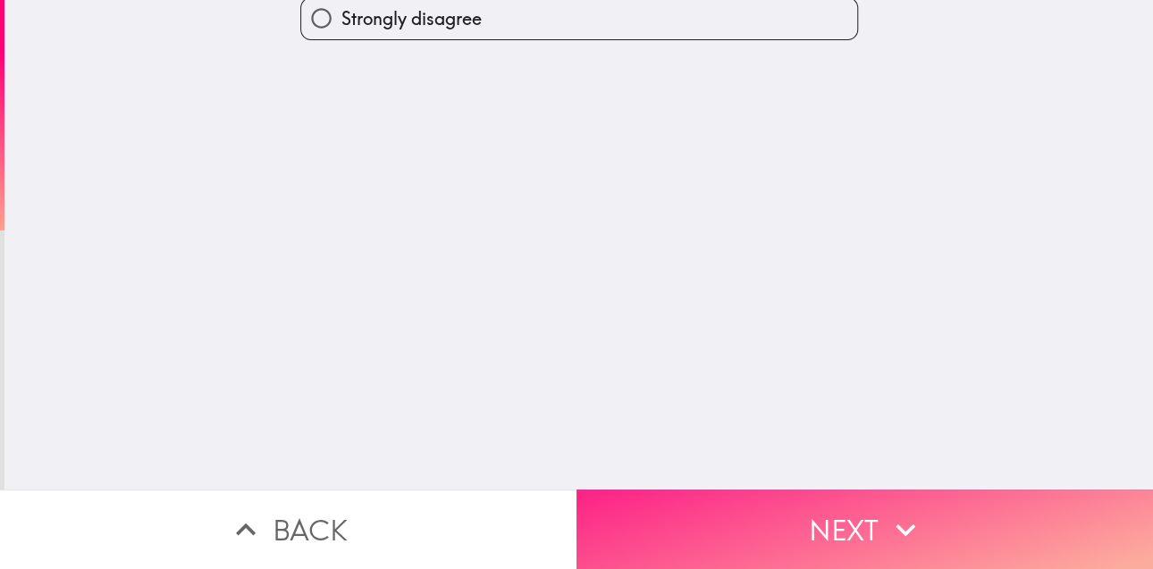
scroll to position [0, 0]
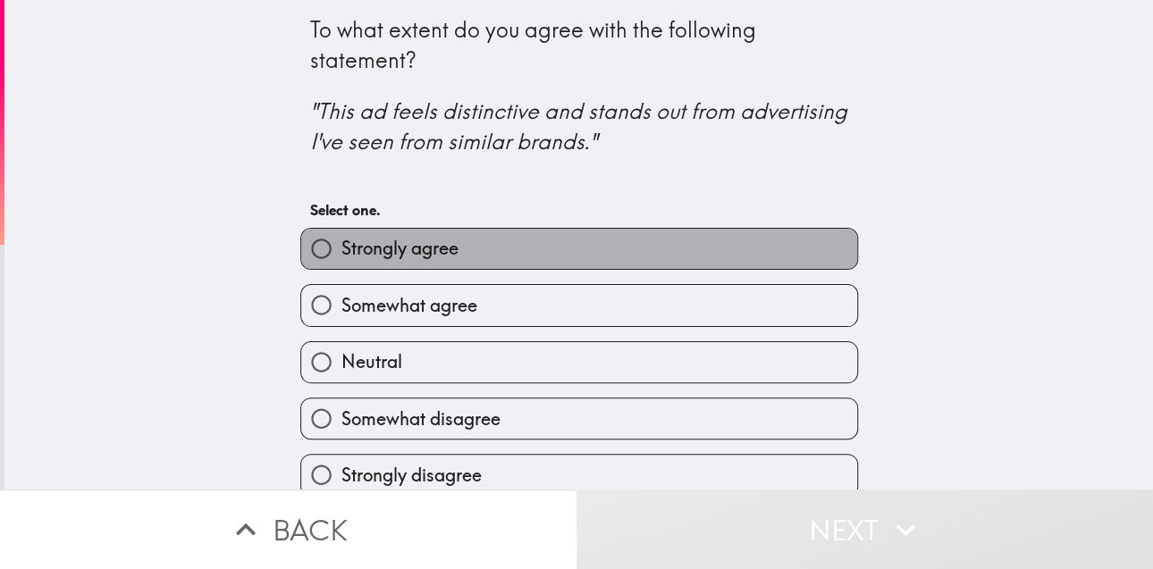
click at [697, 247] on label "Strongly agree" at bounding box center [579, 249] width 556 height 40
click at [341, 247] on input "Strongly agree" at bounding box center [321, 249] width 40 height 40
radio input "true"
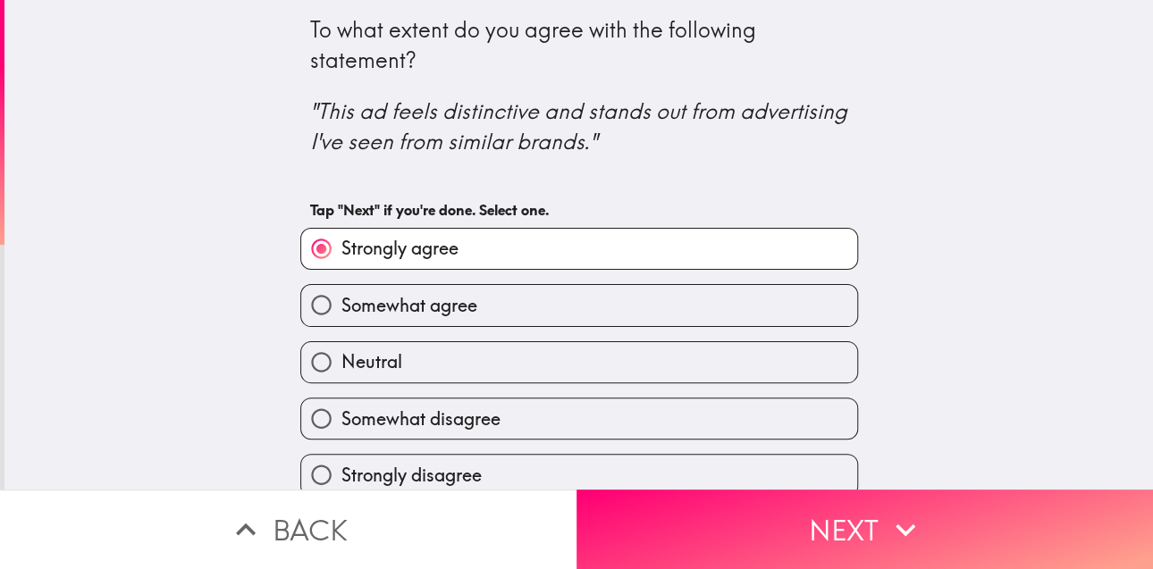
scroll to position [19, 0]
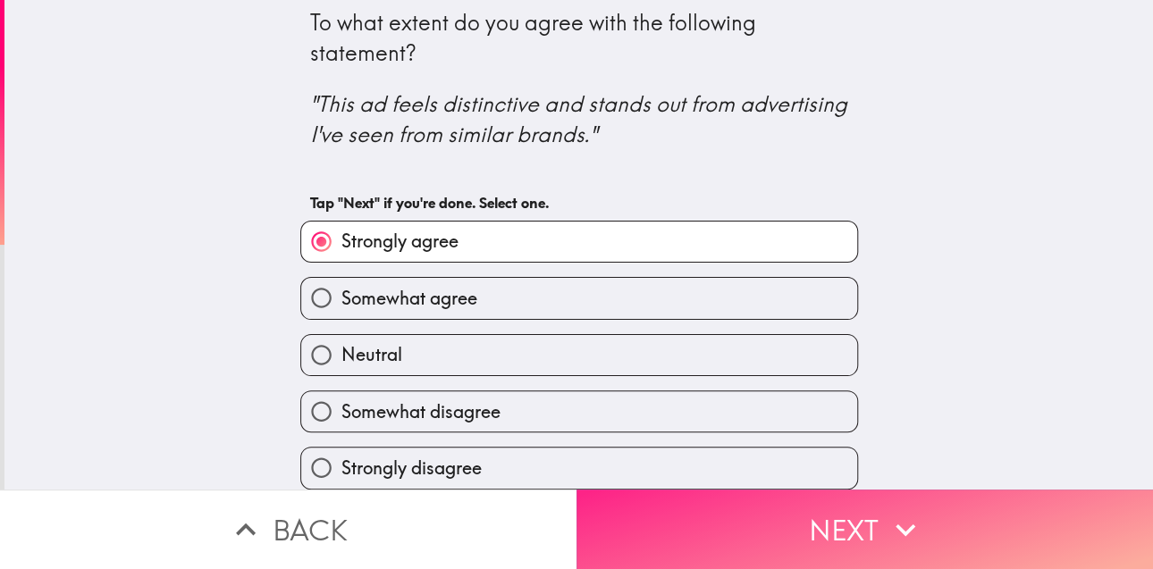
click at [708, 494] on button "Next" at bounding box center [864, 530] width 576 height 80
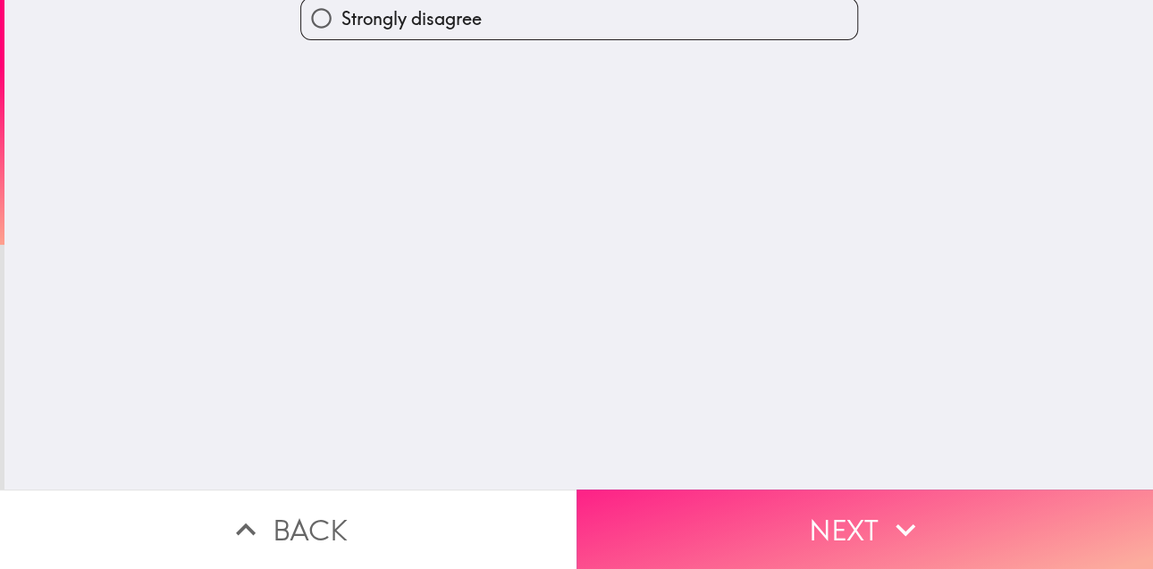
scroll to position [0, 0]
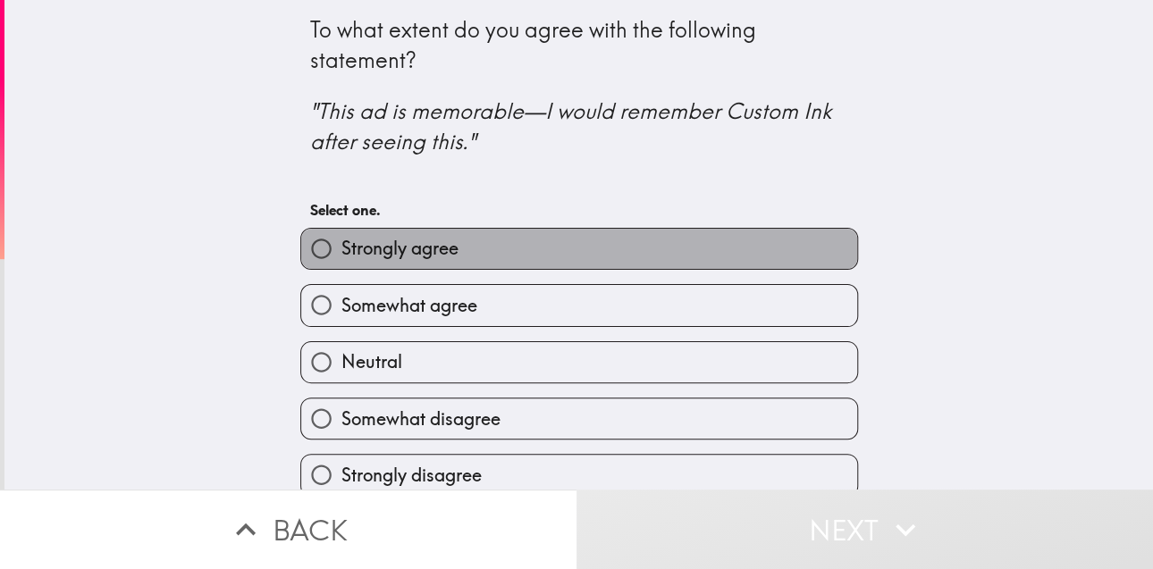
click at [717, 250] on label "Strongly agree" at bounding box center [579, 249] width 556 height 40
click at [341, 250] on input "Strongly agree" at bounding box center [321, 249] width 40 height 40
radio input "true"
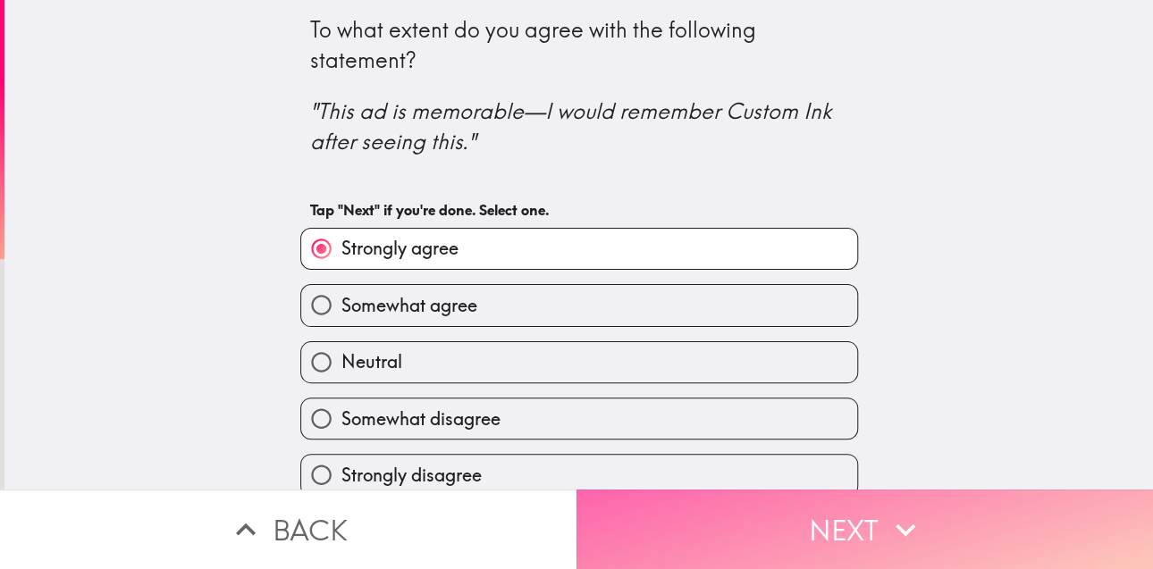
click at [700, 533] on button "Next" at bounding box center [864, 530] width 576 height 80
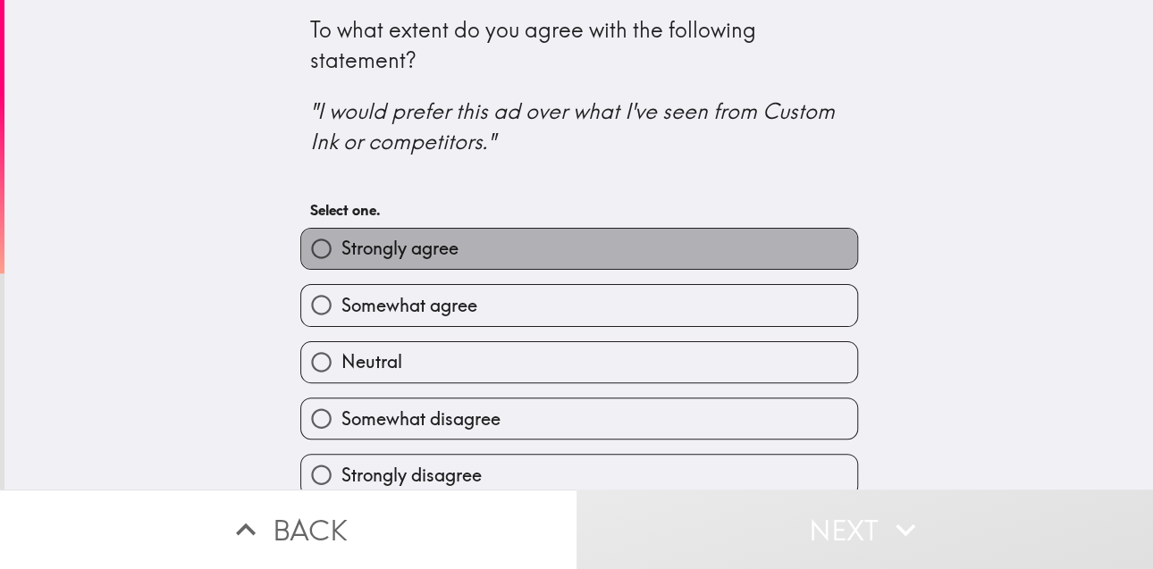
click at [661, 265] on label "Strongly agree" at bounding box center [579, 249] width 556 height 40
click at [341, 265] on input "Strongly agree" at bounding box center [321, 249] width 40 height 40
radio input "true"
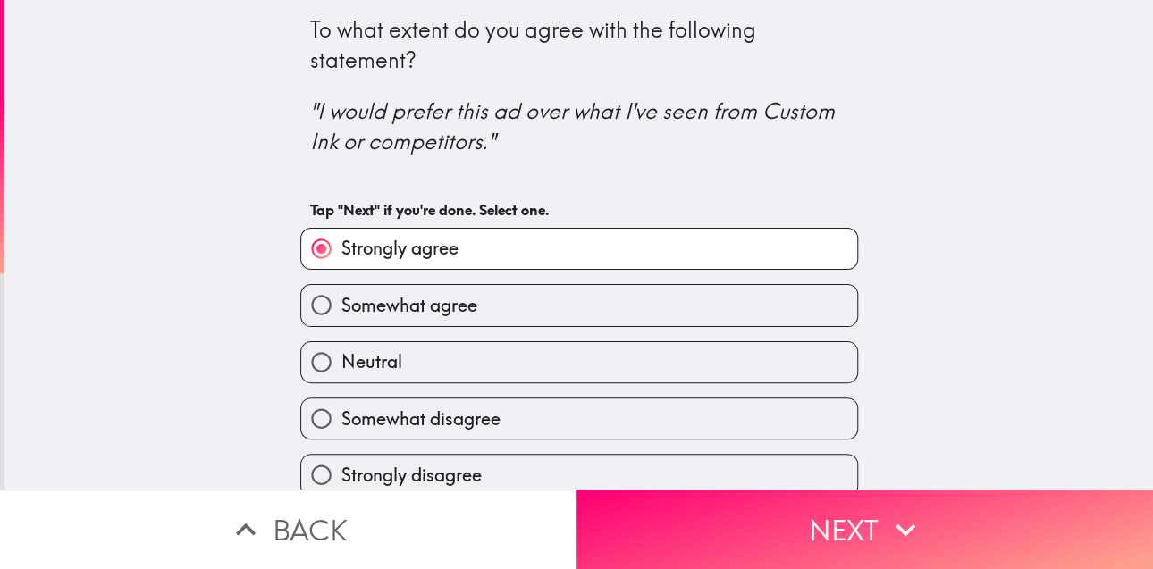
scroll to position [19, 0]
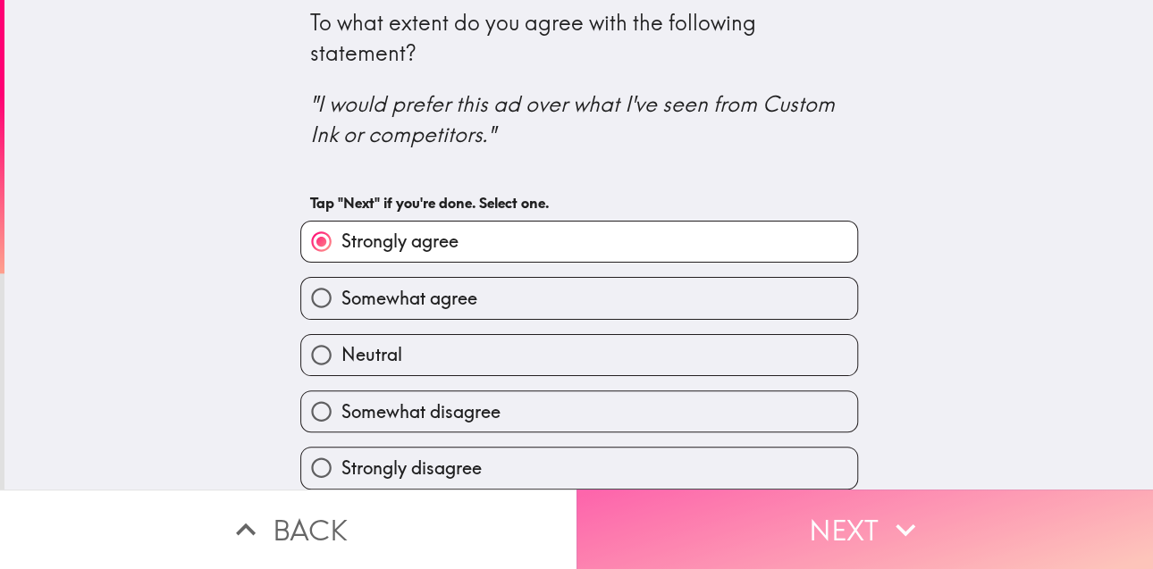
click at [710, 511] on button "Next" at bounding box center [864, 530] width 576 height 80
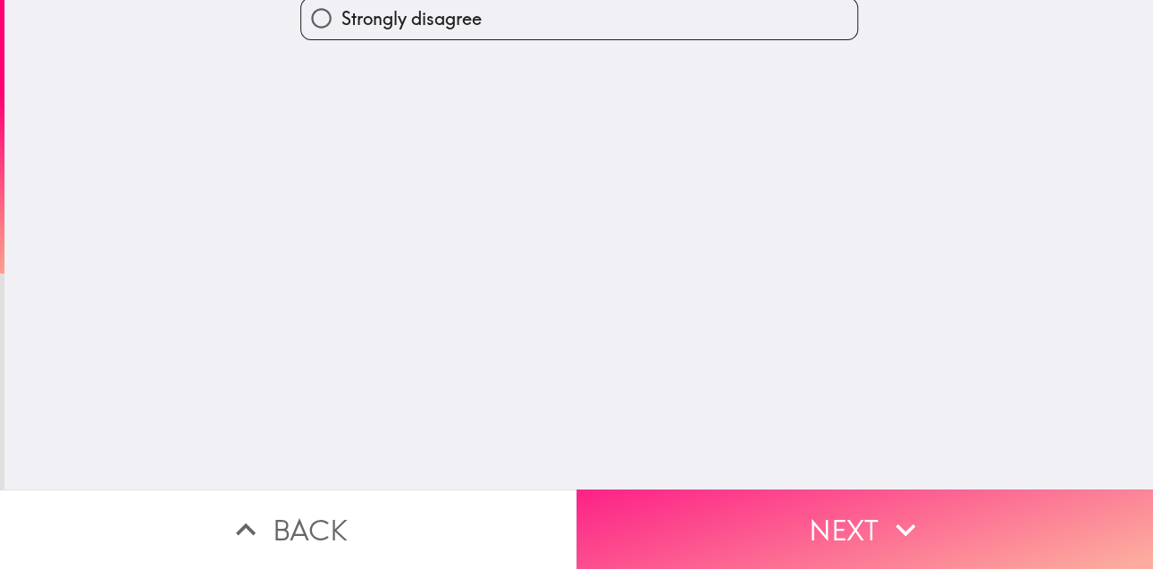
scroll to position [0, 0]
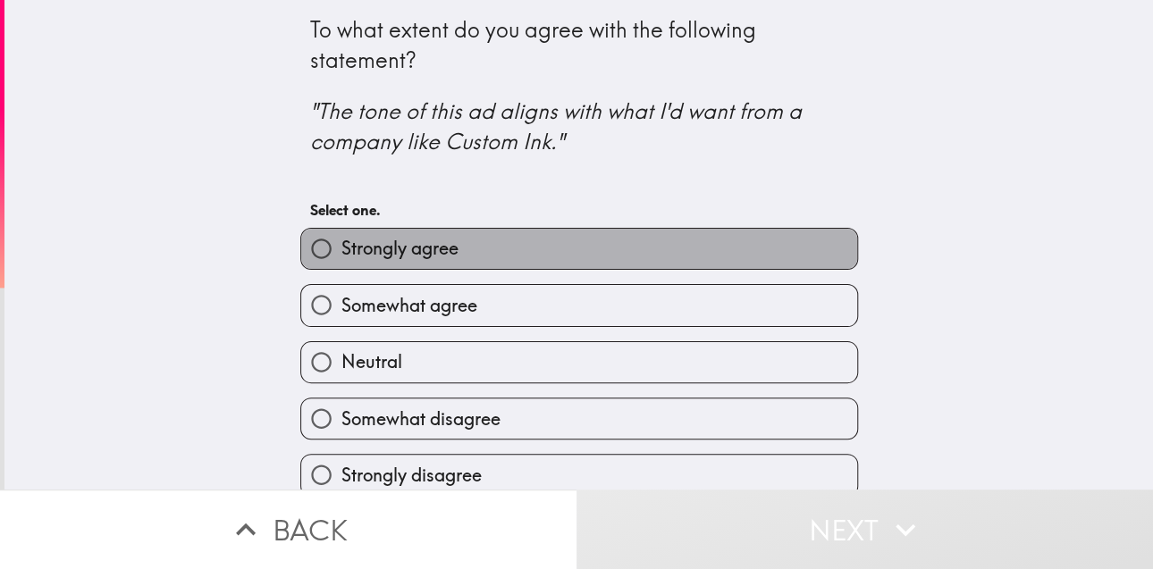
click at [746, 259] on label "Strongly agree" at bounding box center [579, 249] width 556 height 40
click at [341, 259] on input "Strongly agree" at bounding box center [321, 249] width 40 height 40
radio input "true"
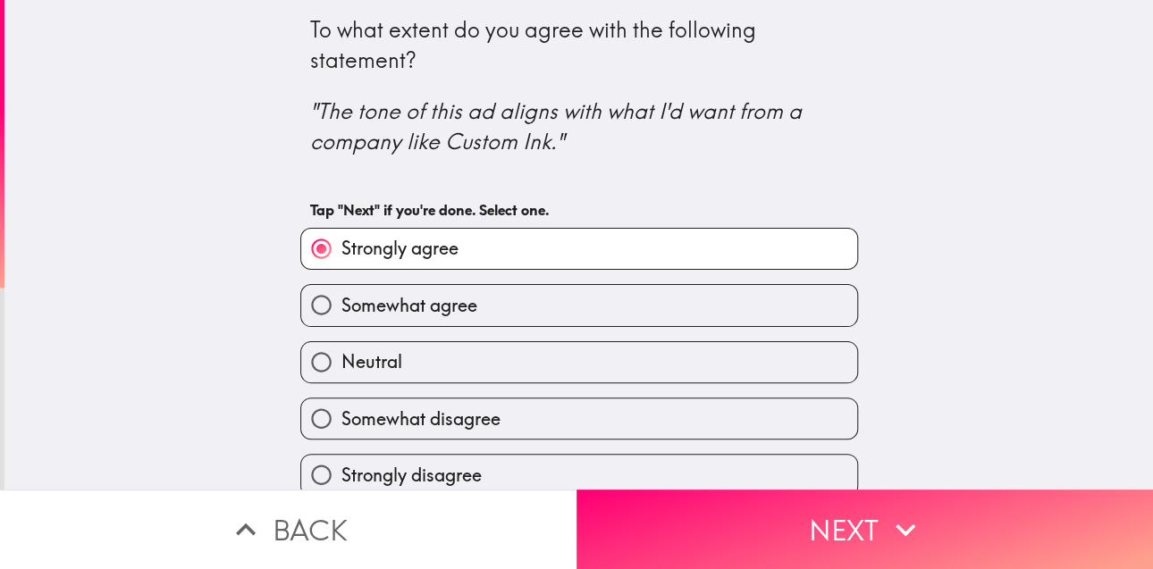
scroll to position [19, 0]
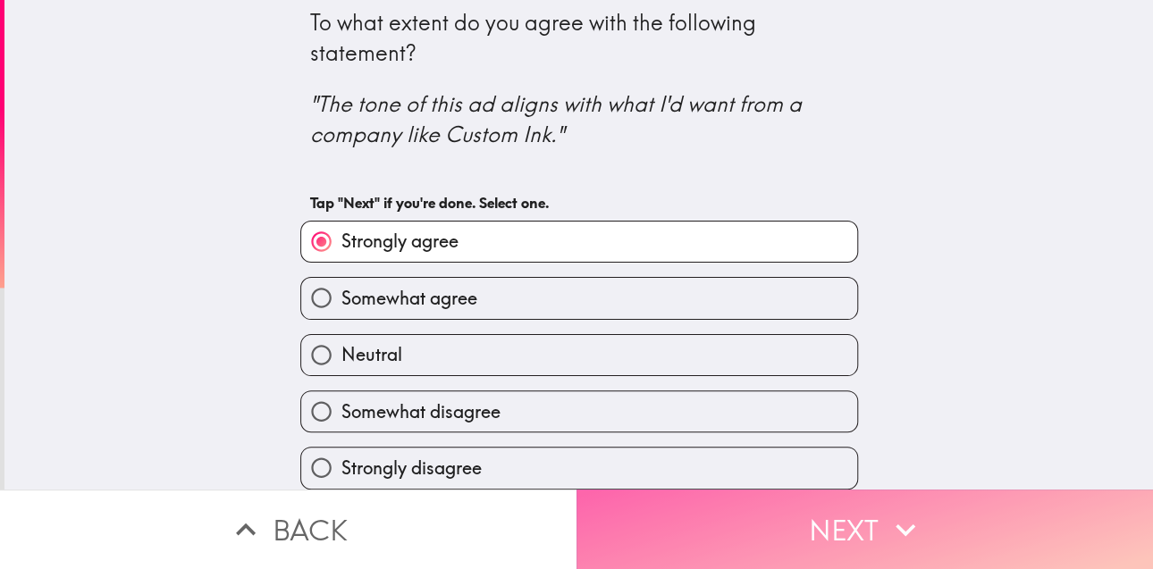
click at [731, 490] on button "Next" at bounding box center [864, 530] width 576 height 80
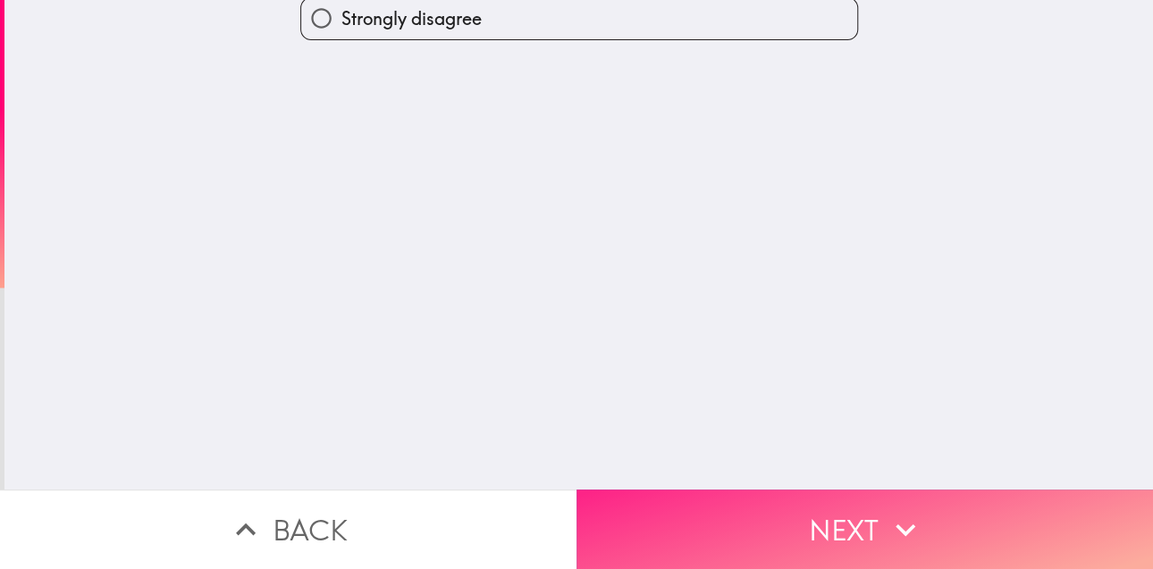
scroll to position [0, 0]
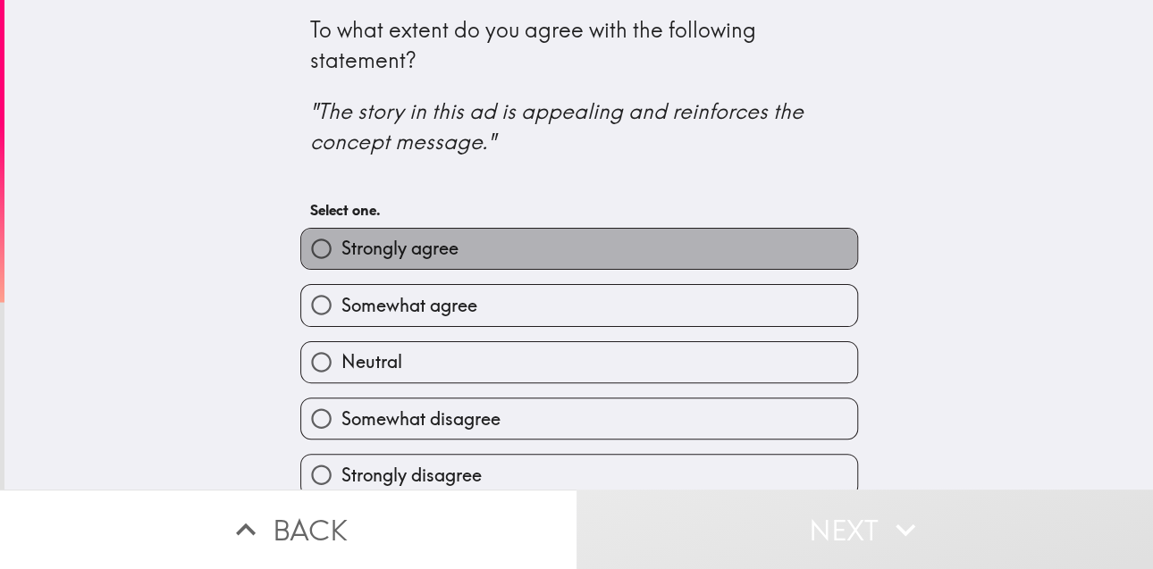
click at [774, 258] on label "Strongly agree" at bounding box center [579, 249] width 556 height 40
click at [341, 258] on input "Strongly agree" at bounding box center [321, 249] width 40 height 40
radio input "true"
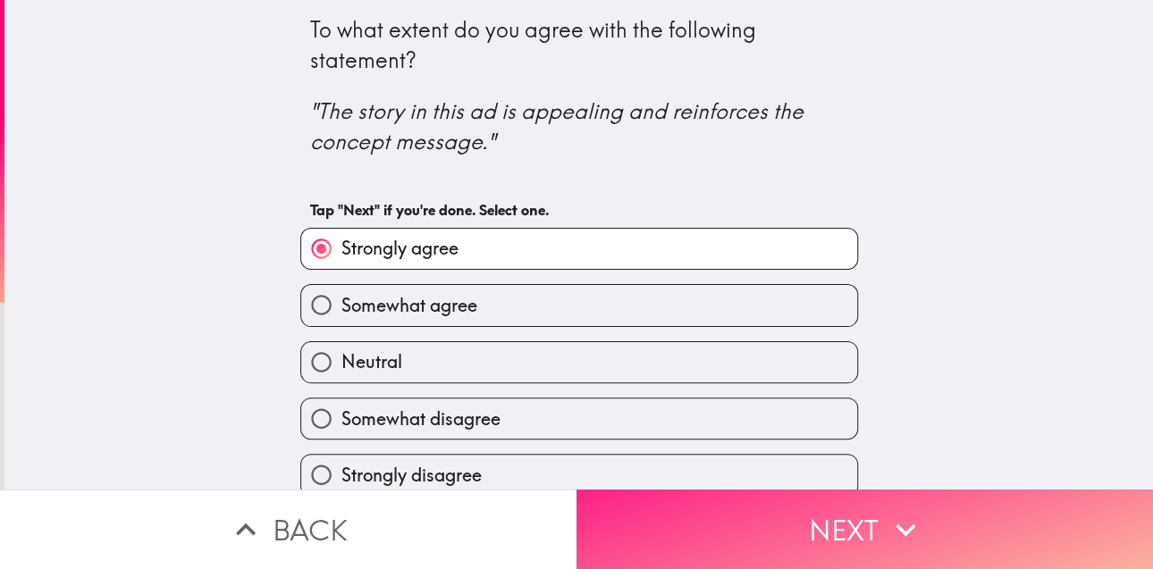
click at [801, 504] on button "Next" at bounding box center [864, 530] width 576 height 80
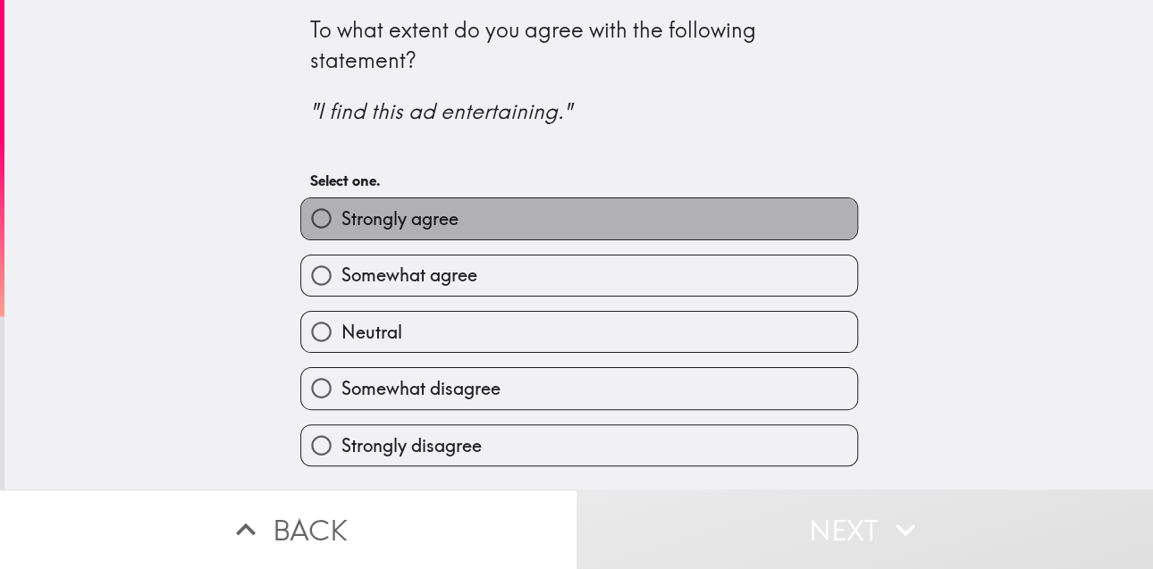
click at [709, 221] on label "Strongly agree" at bounding box center [579, 218] width 556 height 40
click at [341, 221] on input "Strongly agree" at bounding box center [321, 218] width 40 height 40
radio input "true"
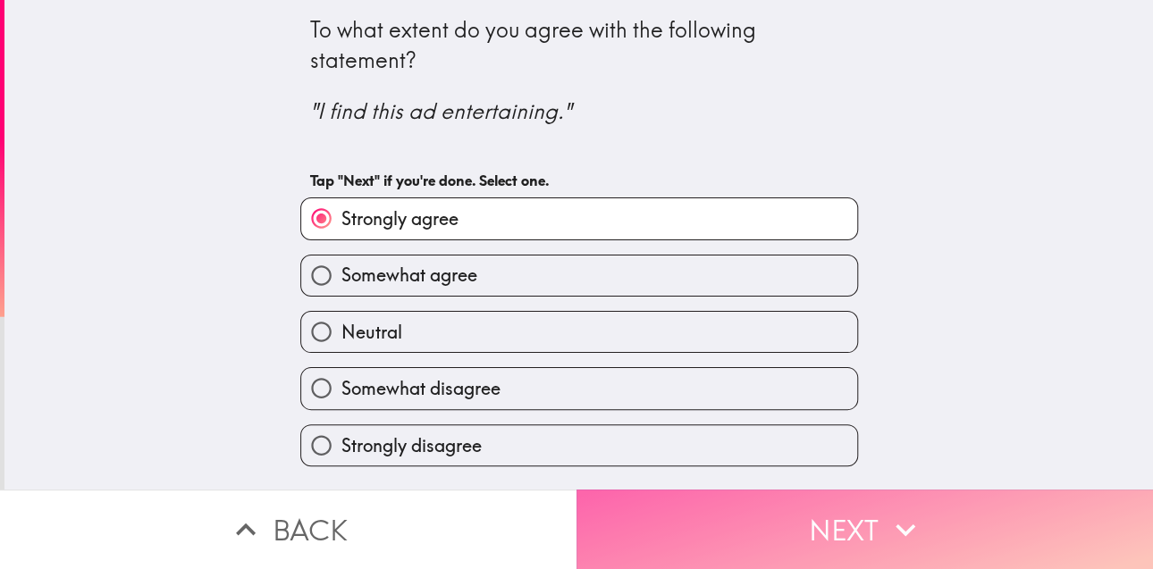
click at [701, 490] on button "Next" at bounding box center [864, 530] width 576 height 80
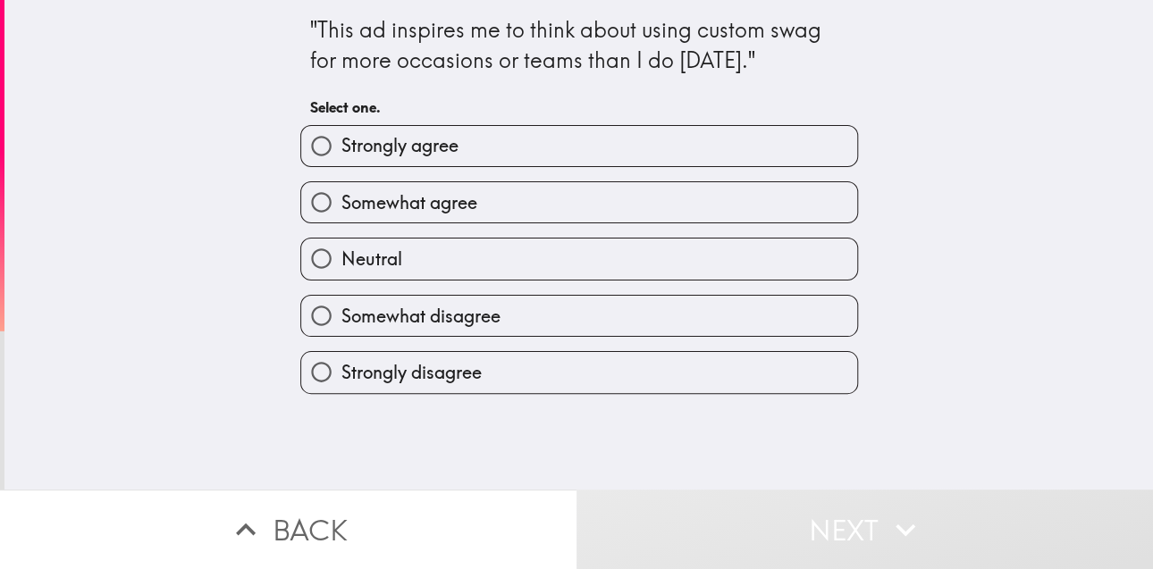
click at [715, 181] on div "Somewhat agree" at bounding box center [579, 202] width 558 height 42
click at [733, 149] on label "Strongly agree" at bounding box center [579, 146] width 556 height 40
click at [341, 149] on input "Strongly agree" at bounding box center [321, 146] width 40 height 40
radio input "true"
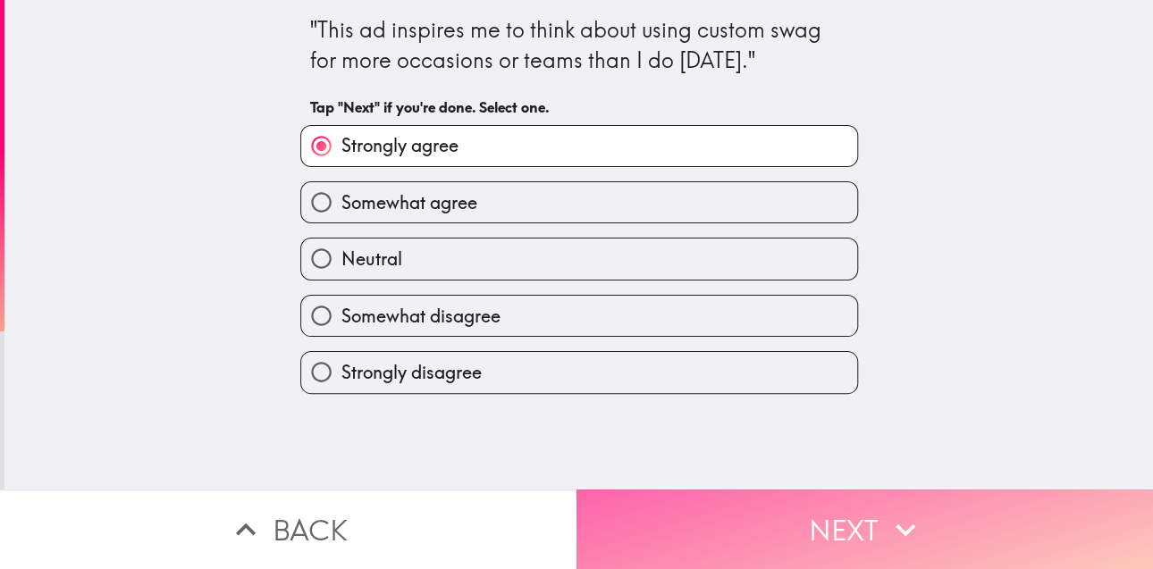
click at [813, 497] on button "Next" at bounding box center [864, 530] width 576 height 80
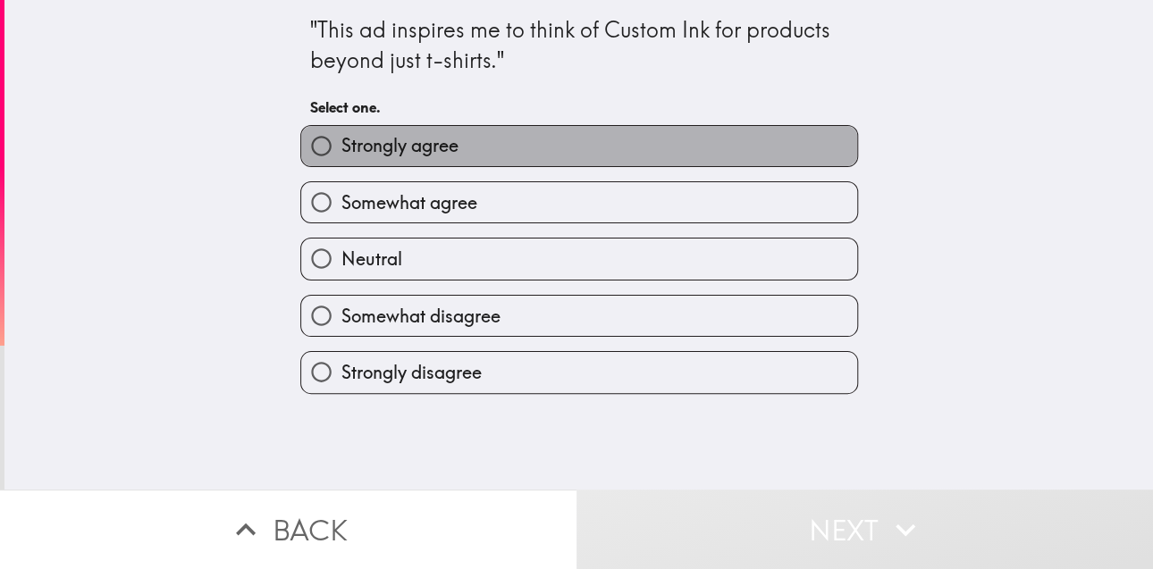
click at [776, 148] on label "Strongly agree" at bounding box center [579, 146] width 556 height 40
click at [341, 148] on input "Strongly agree" at bounding box center [321, 146] width 40 height 40
radio input "true"
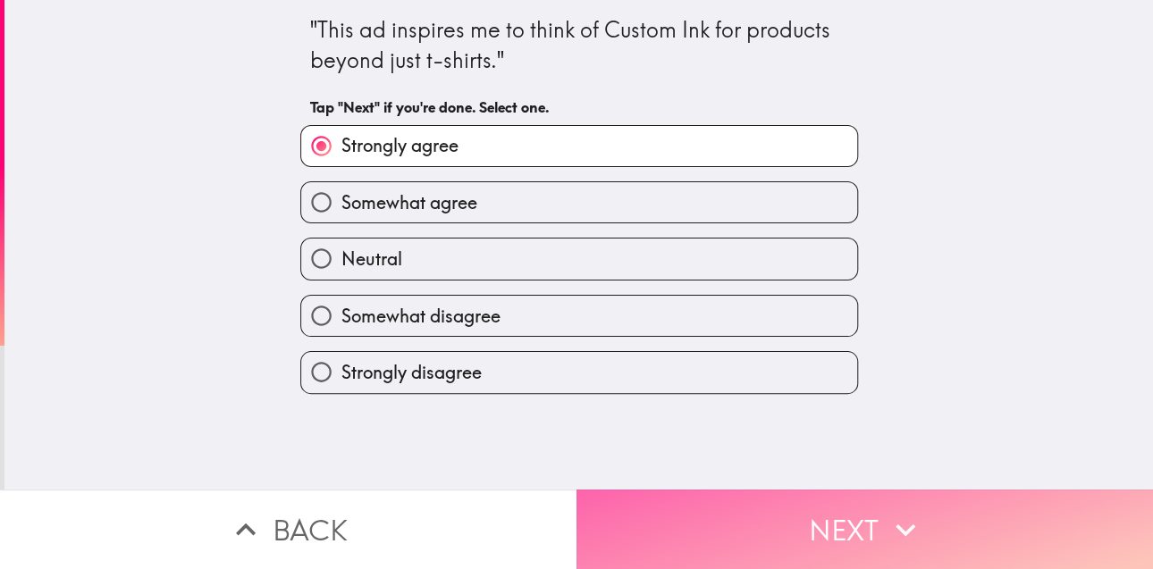
click at [751, 515] on button "Next" at bounding box center [864, 530] width 576 height 80
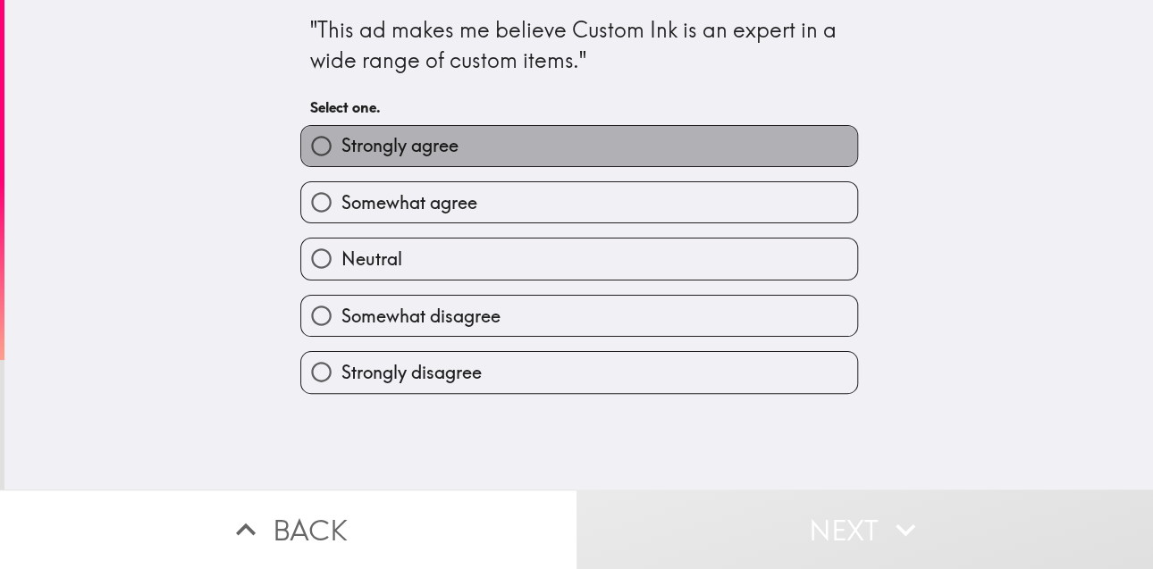
click at [709, 150] on label "Strongly agree" at bounding box center [579, 146] width 556 height 40
click at [341, 150] on input "Strongly agree" at bounding box center [321, 146] width 40 height 40
radio input "true"
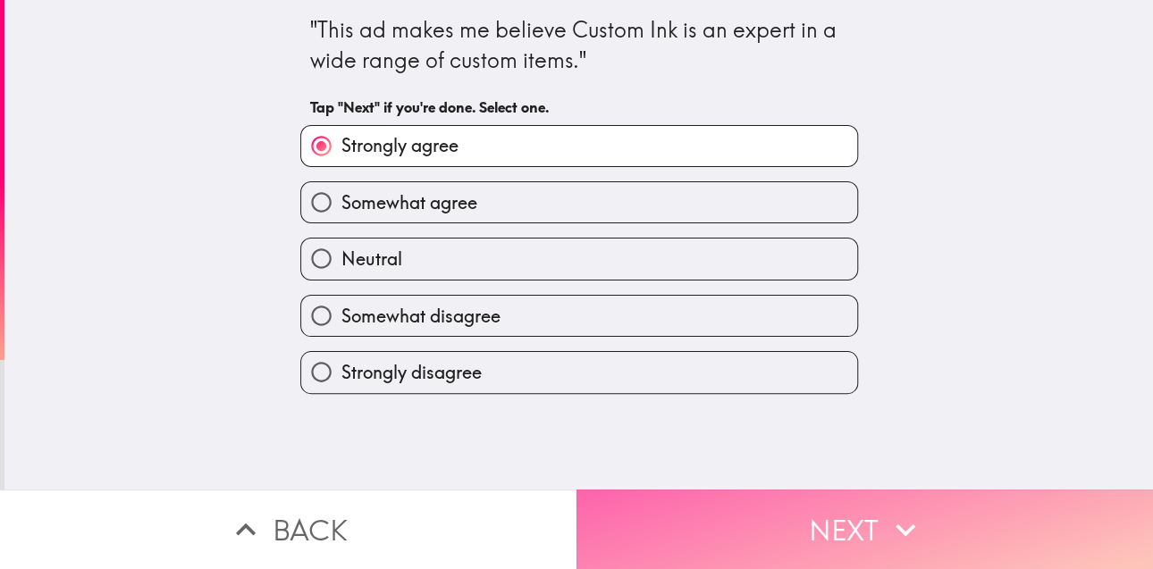
click at [692, 516] on button "Next" at bounding box center [864, 530] width 576 height 80
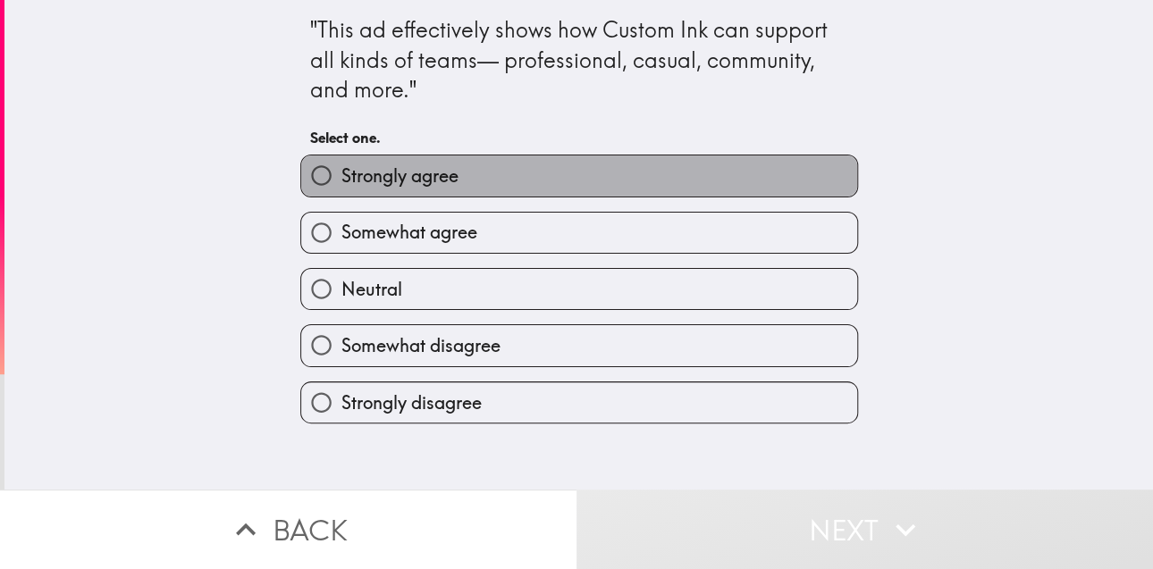
click at [634, 187] on label "Strongly agree" at bounding box center [579, 175] width 556 height 40
click at [341, 187] on input "Strongly agree" at bounding box center [321, 175] width 40 height 40
radio input "true"
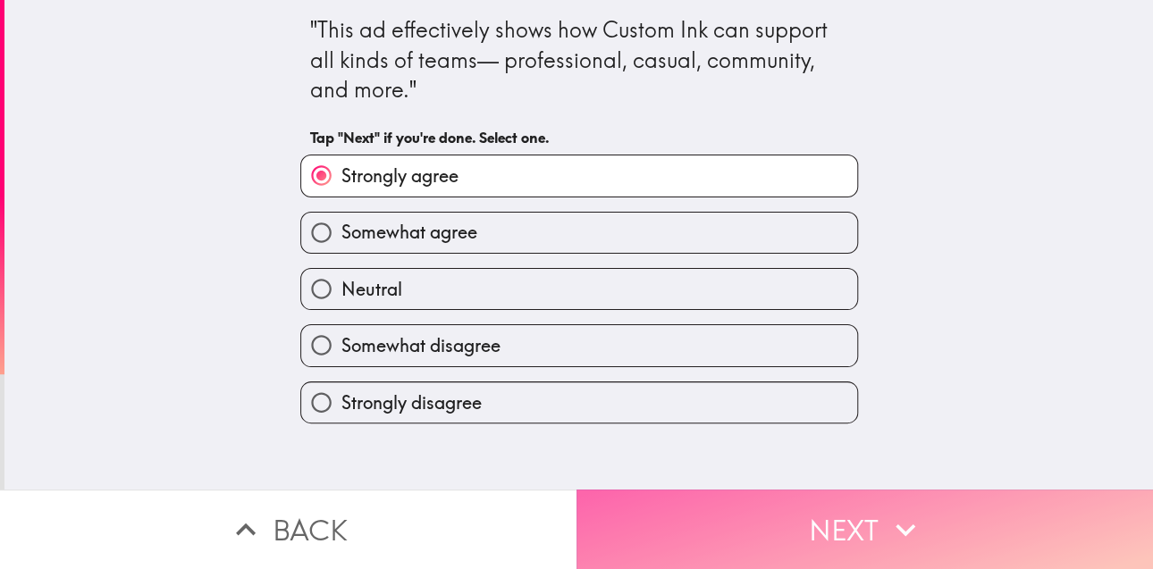
click at [610, 490] on button "Next" at bounding box center [864, 530] width 576 height 80
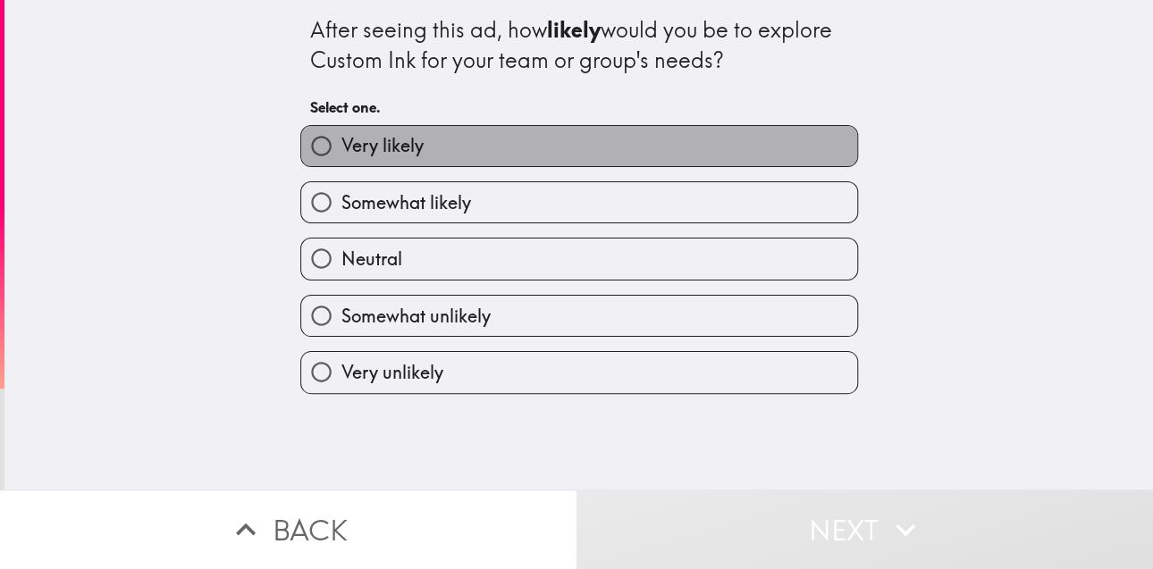
click at [605, 153] on label "Very likely" at bounding box center [579, 146] width 556 height 40
click at [341, 153] on input "Very likely" at bounding box center [321, 146] width 40 height 40
radio input "true"
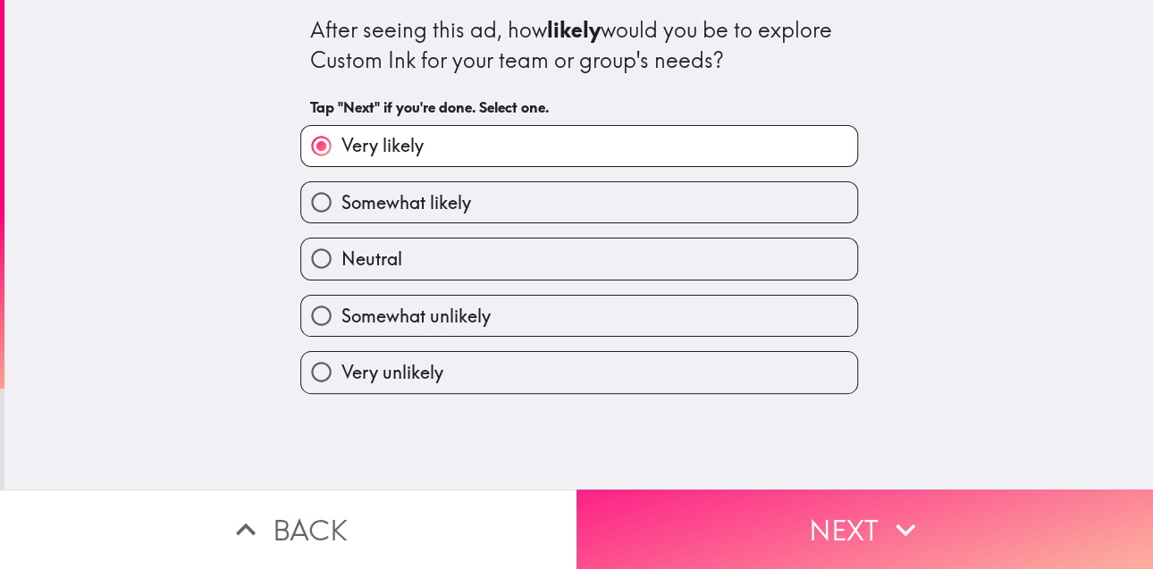
click at [684, 533] on button "Next" at bounding box center [864, 530] width 576 height 80
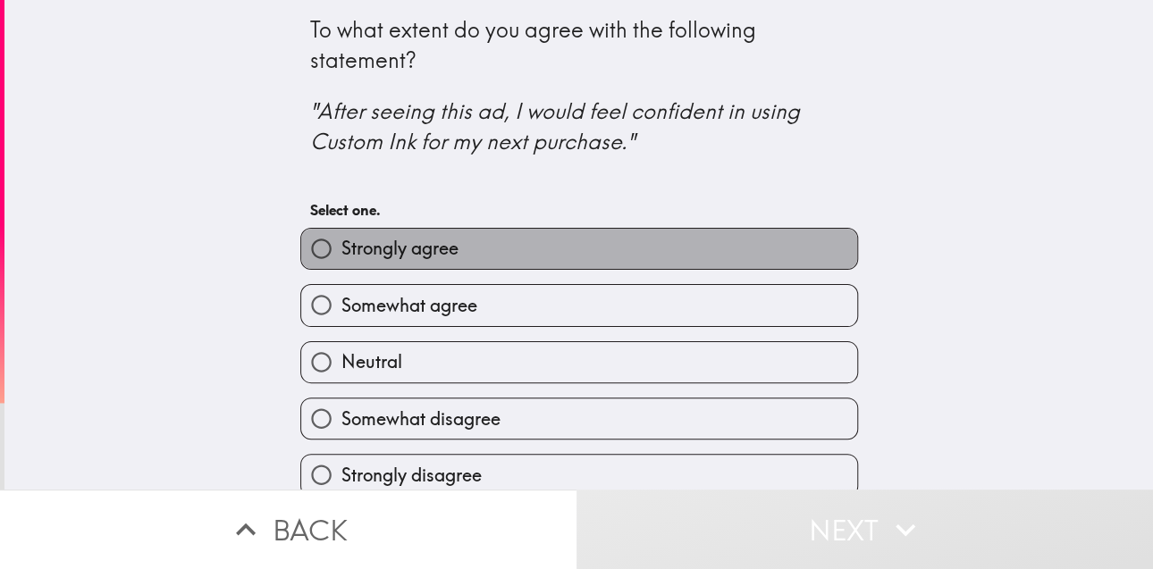
click at [621, 264] on label "Strongly agree" at bounding box center [579, 249] width 556 height 40
click at [341, 264] on input "Strongly agree" at bounding box center [321, 249] width 40 height 40
radio input "true"
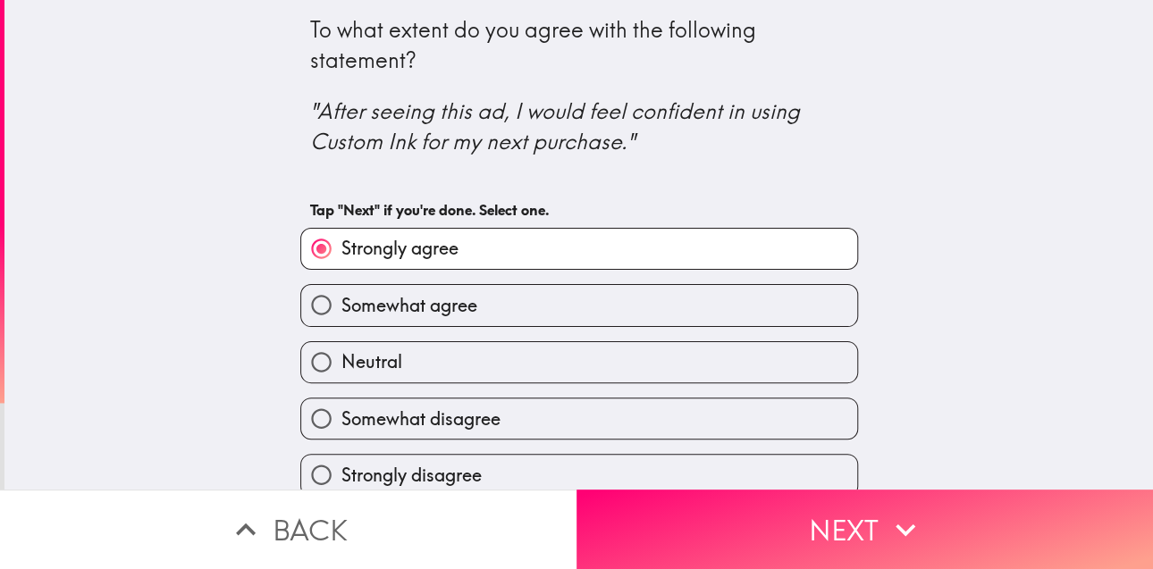
scroll to position [19, 0]
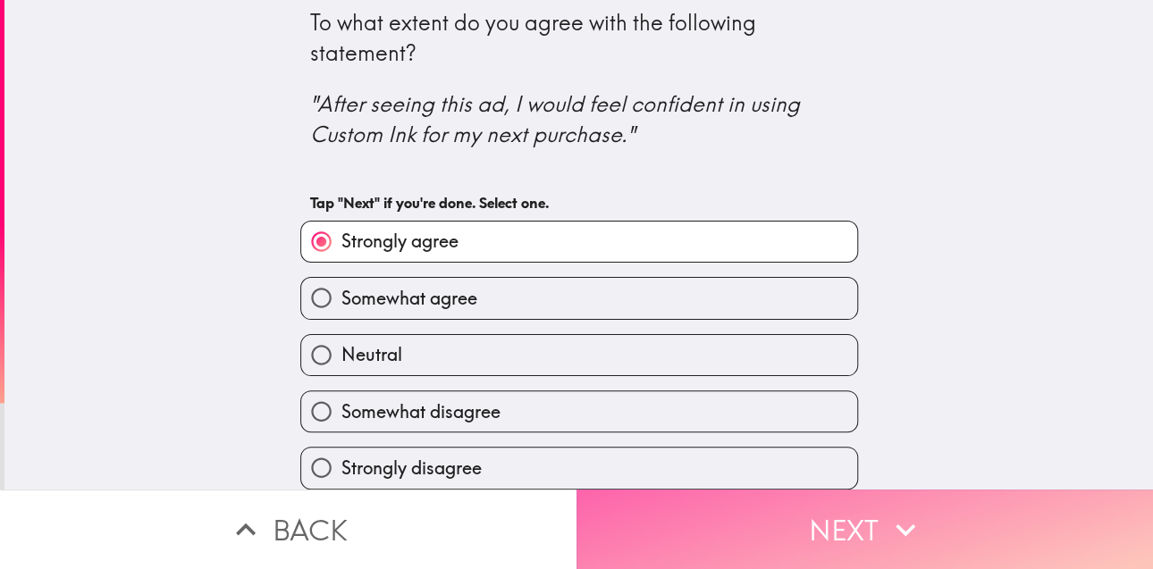
click at [654, 491] on button "Next" at bounding box center [864, 530] width 576 height 80
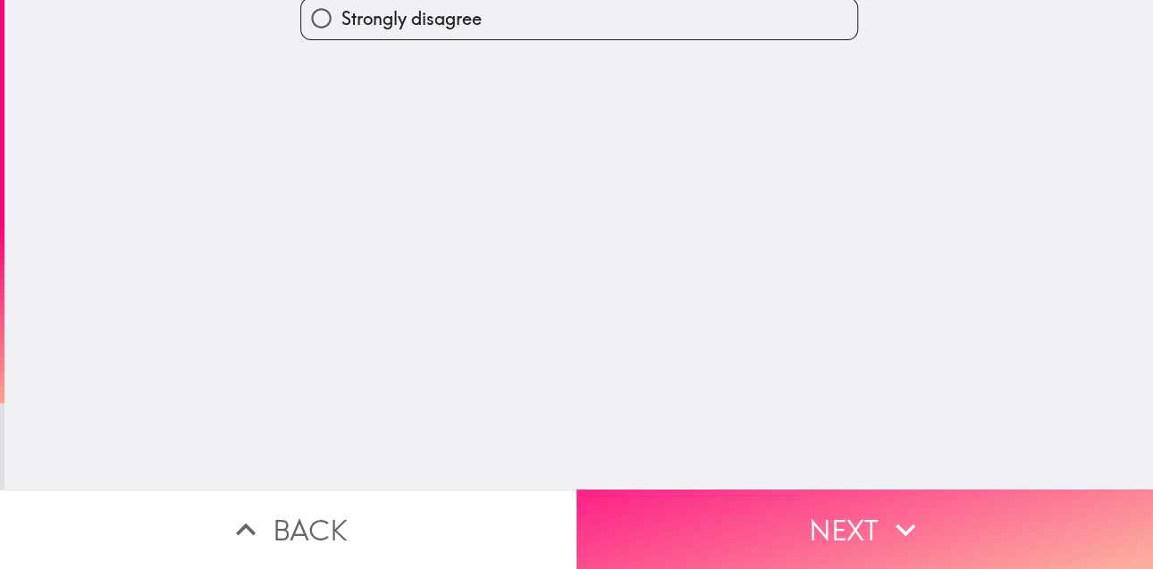
scroll to position [0, 0]
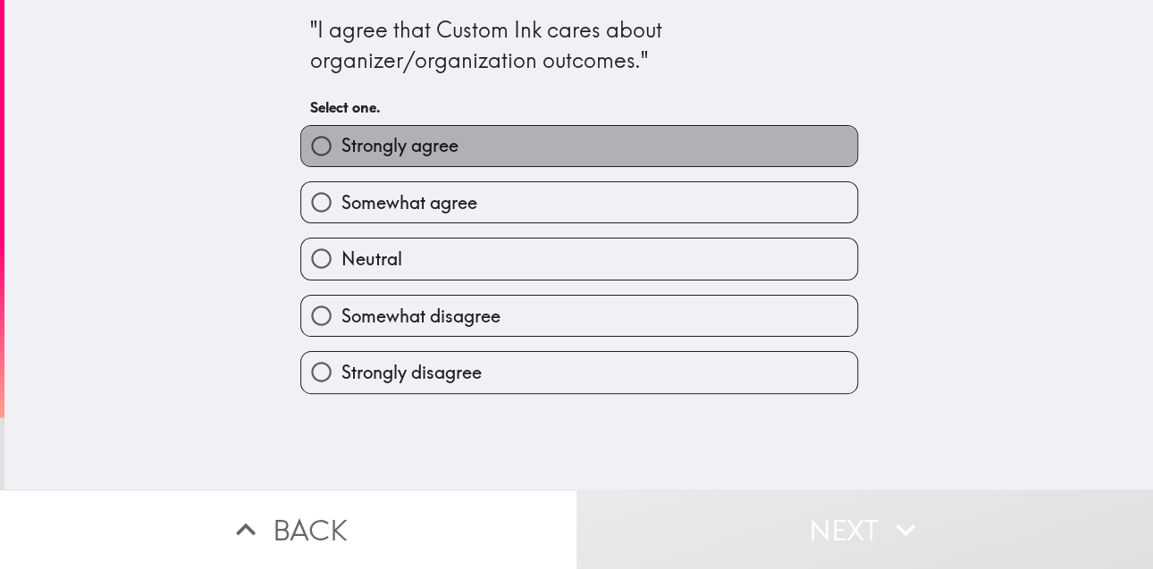
click at [641, 154] on label "Strongly agree" at bounding box center [579, 146] width 556 height 40
click at [341, 154] on input "Strongly agree" at bounding box center [321, 146] width 40 height 40
radio input "true"
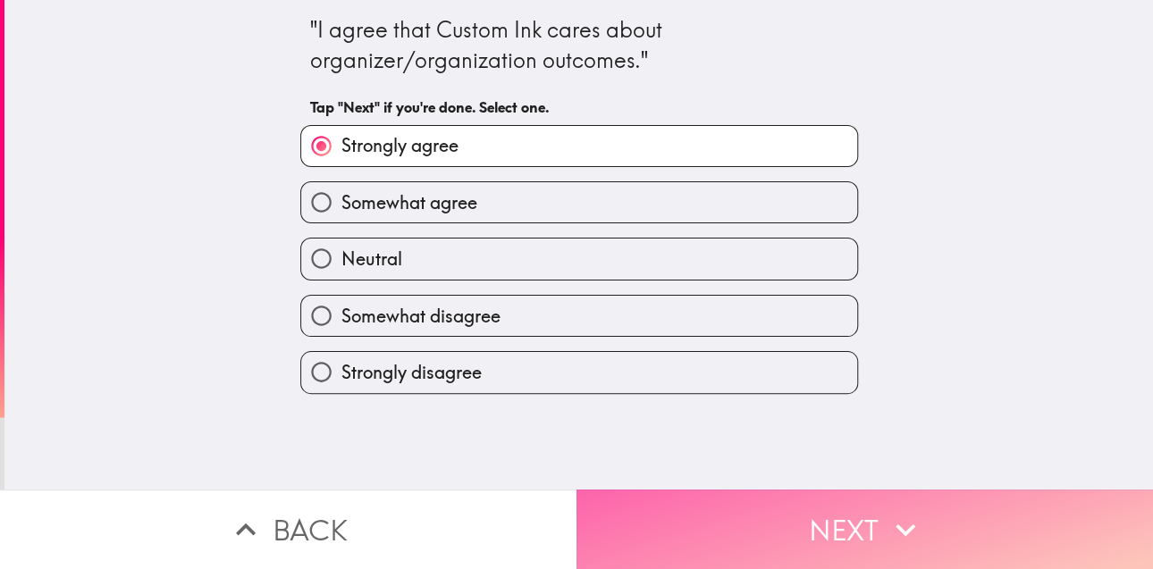
click at [611, 502] on button "Next" at bounding box center [864, 530] width 576 height 80
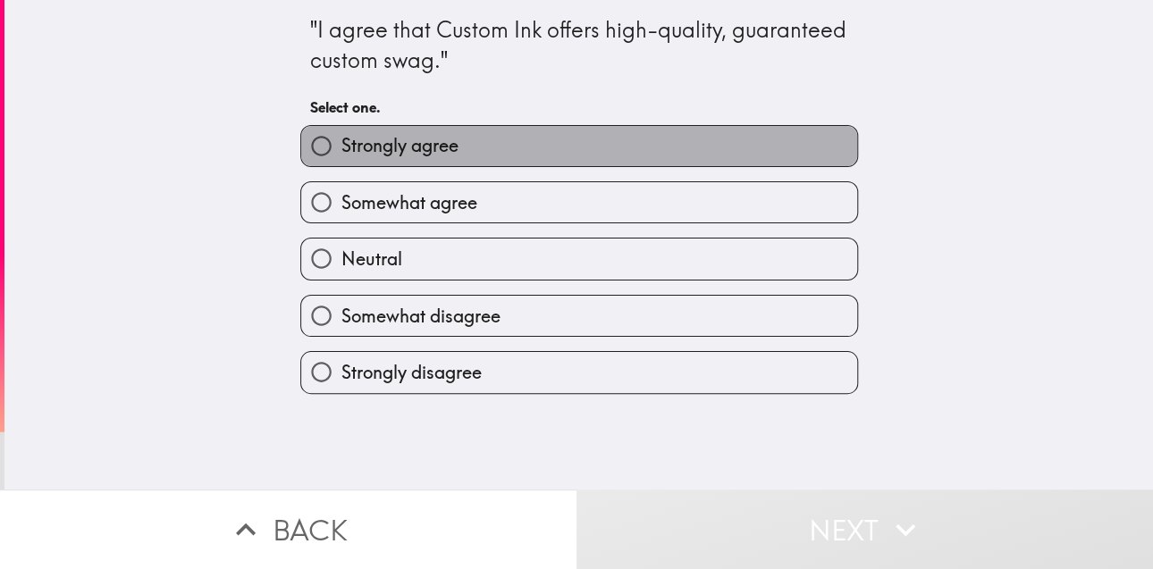
click at [596, 165] on label "Strongly agree" at bounding box center [579, 146] width 556 height 40
click at [341, 165] on input "Strongly agree" at bounding box center [321, 146] width 40 height 40
radio input "true"
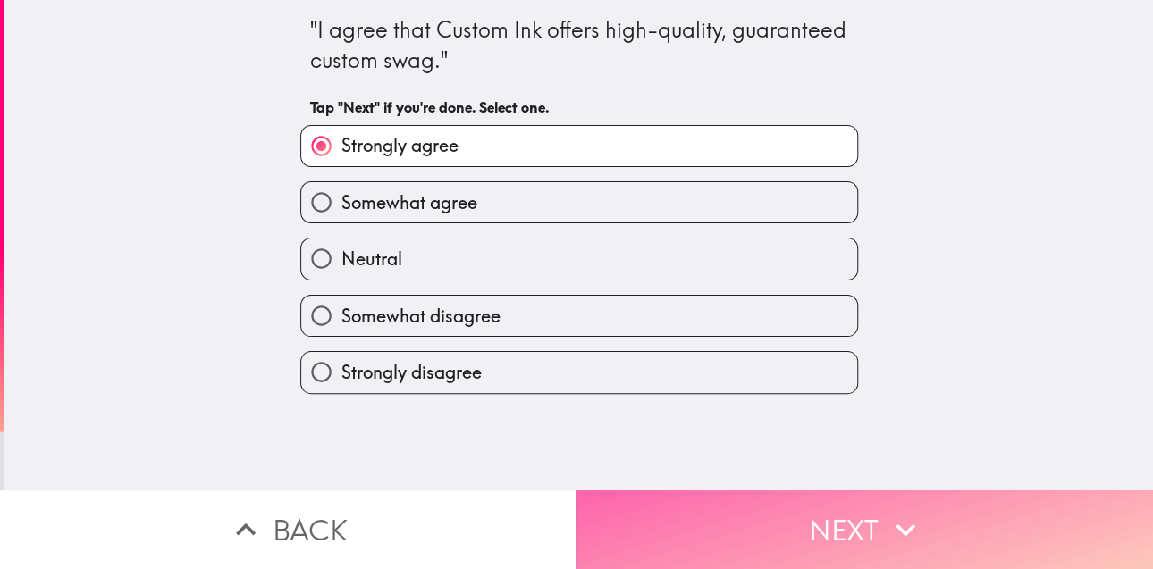
click at [654, 491] on button "Next" at bounding box center [864, 530] width 576 height 80
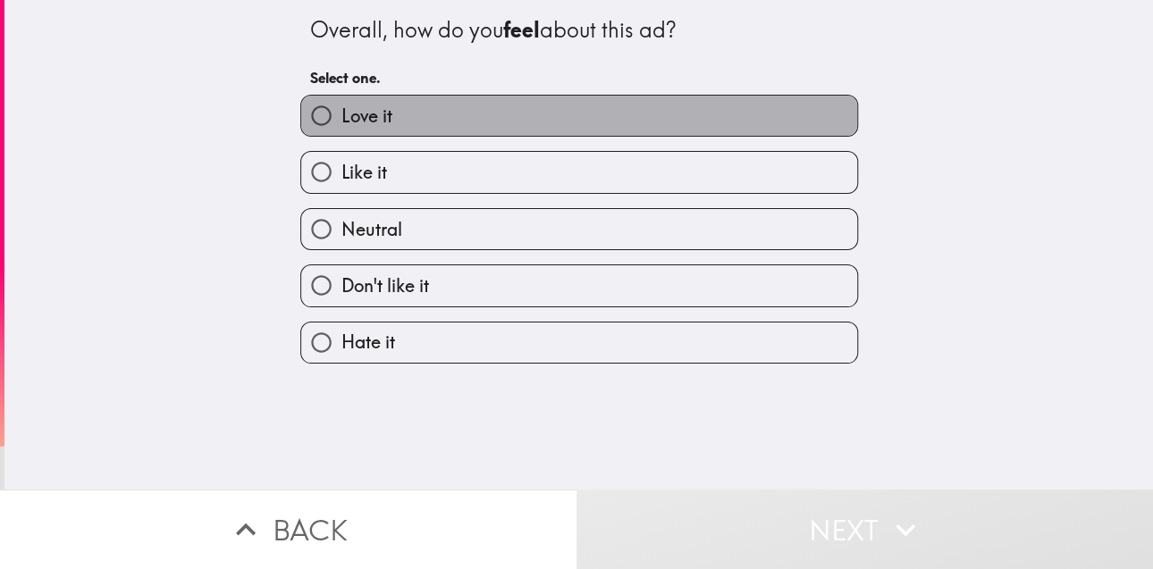
click at [661, 122] on label "Love it" at bounding box center [579, 116] width 556 height 40
click at [341, 122] on input "Love it" at bounding box center [321, 116] width 40 height 40
radio input "true"
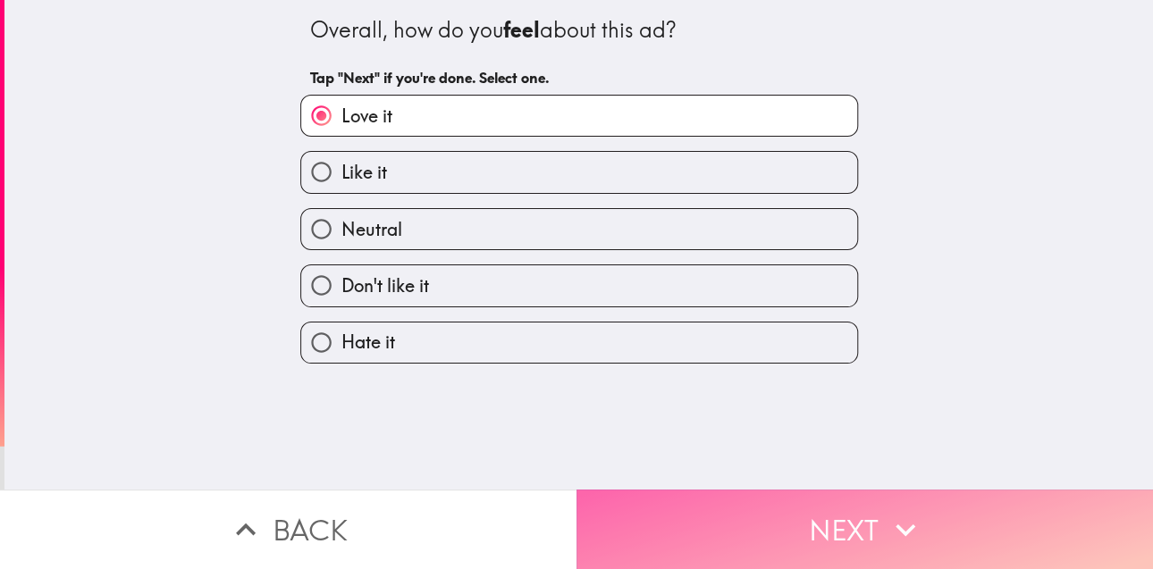
click at [667, 519] on button "Next" at bounding box center [864, 530] width 576 height 80
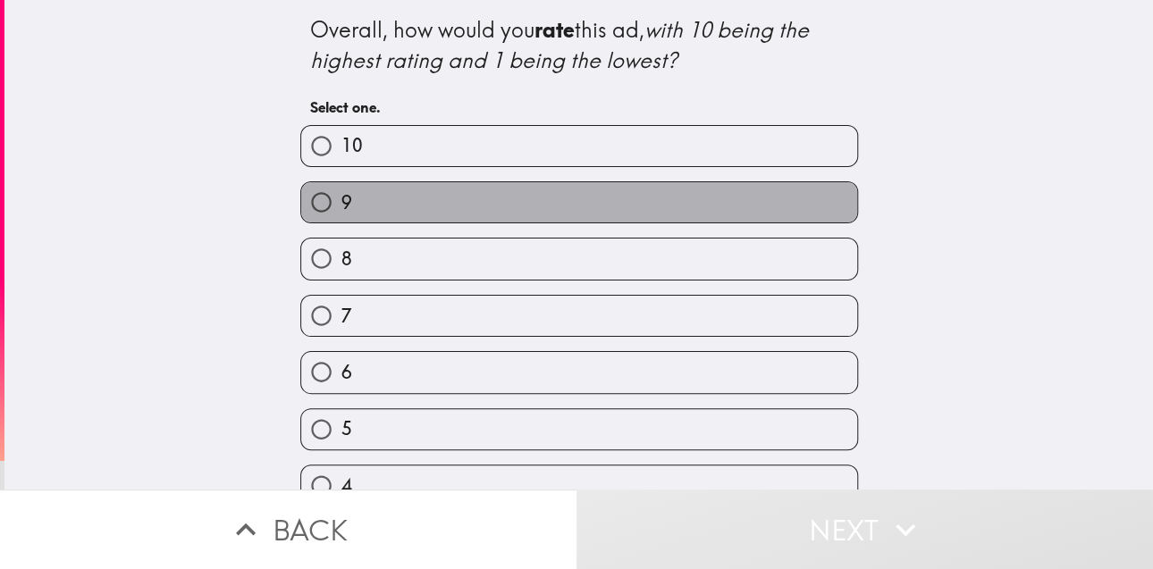
click at [521, 193] on label "9" at bounding box center [579, 202] width 556 height 40
click at [341, 193] on input "9" at bounding box center [321, 202] width 40 height 40
radio input "true"
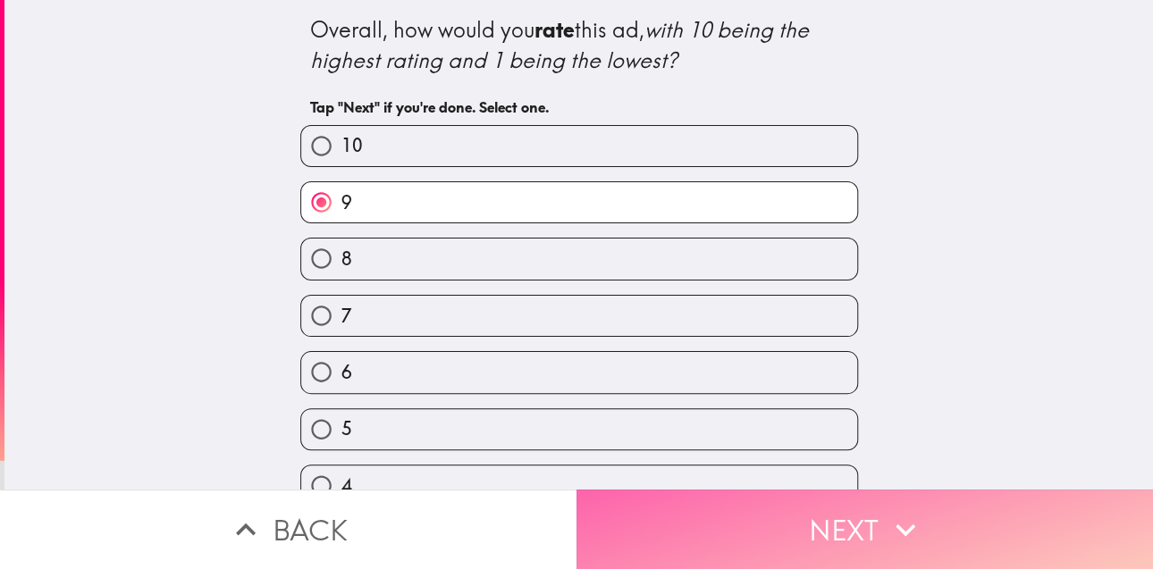
click at [667, 501] on button "Next" at bounding box center [864, 530] width 576 height 80
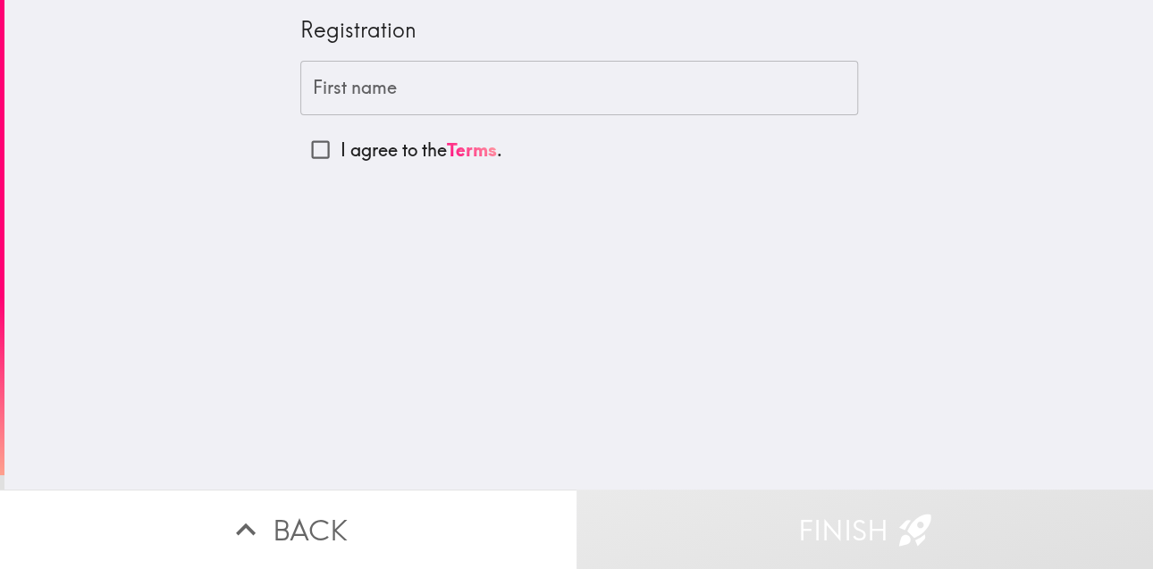
click at [524, 118] on div "First name First name I agree to the Terms ." at bounding box center [579, 116] width 558 height 110
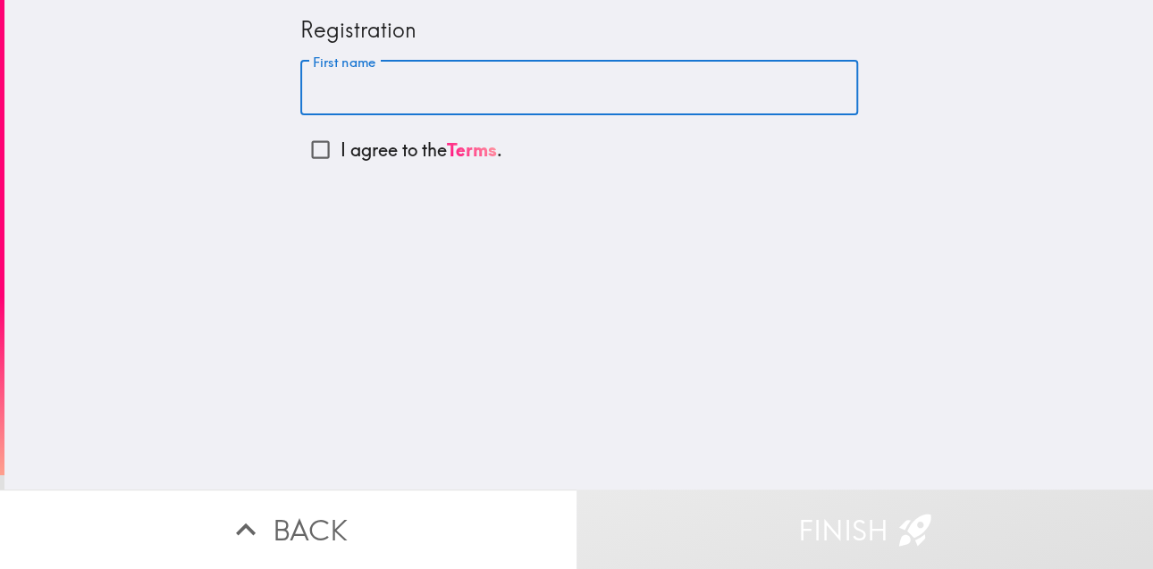
click at [450, 80] on input "First name" at bounding box center [579, 88] width 558 height 55
type input "[PERSON_NAME]"
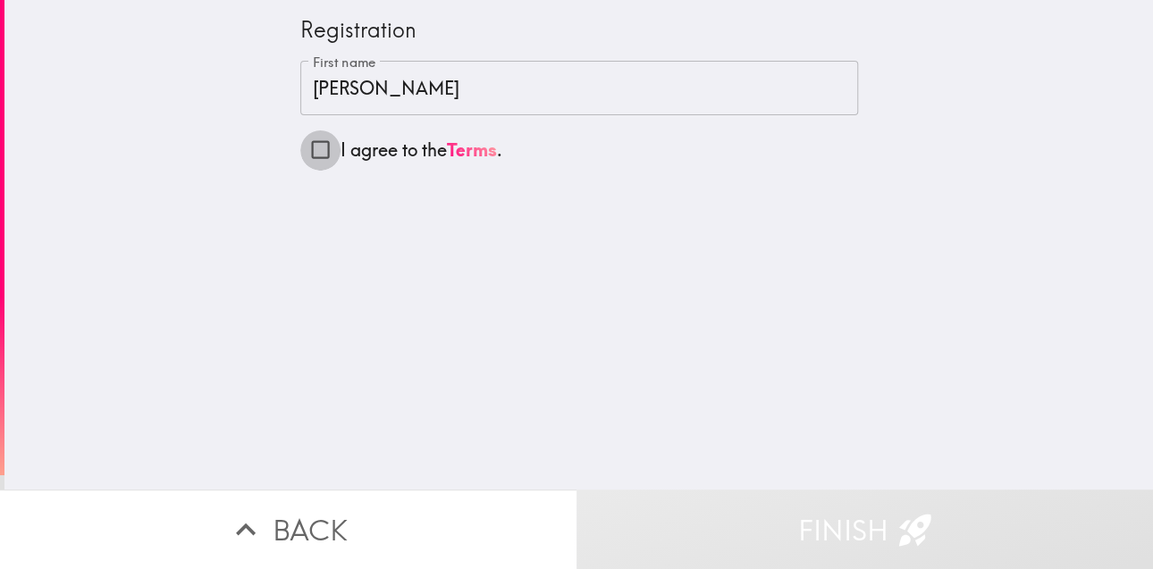
click at [307, 152] on input "I agree to the Terms ." at bounding box center [320, 150] width 40 height 40
checkbox input "true"
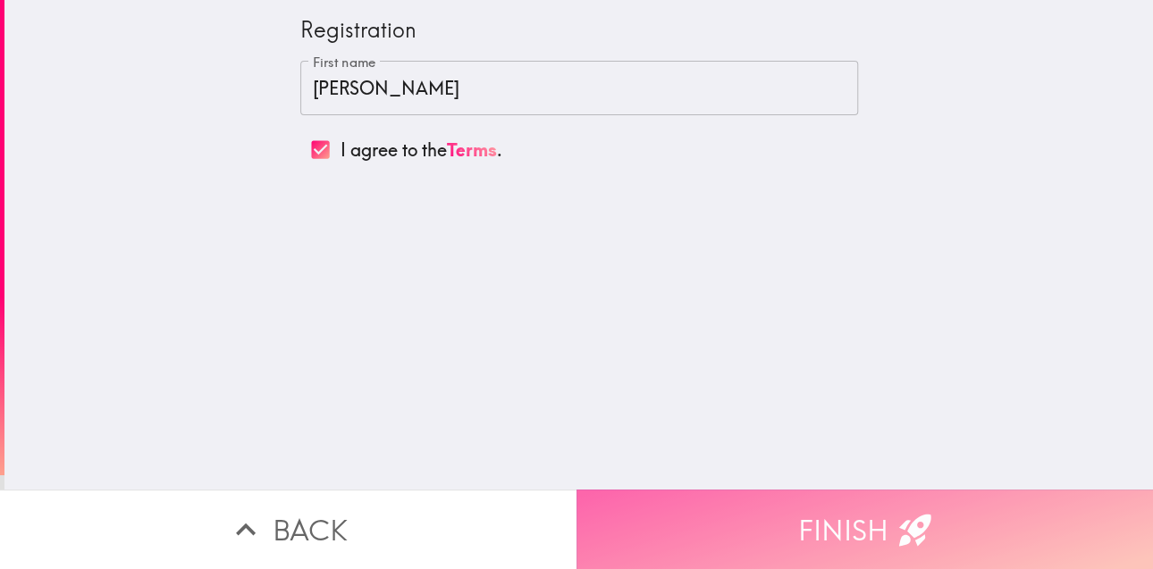
click at [644, 490] on button "Finish" at bounding box center [864, 530] width 576 height 80
